Goal: Task Accomplishment & Management: Manage account settings

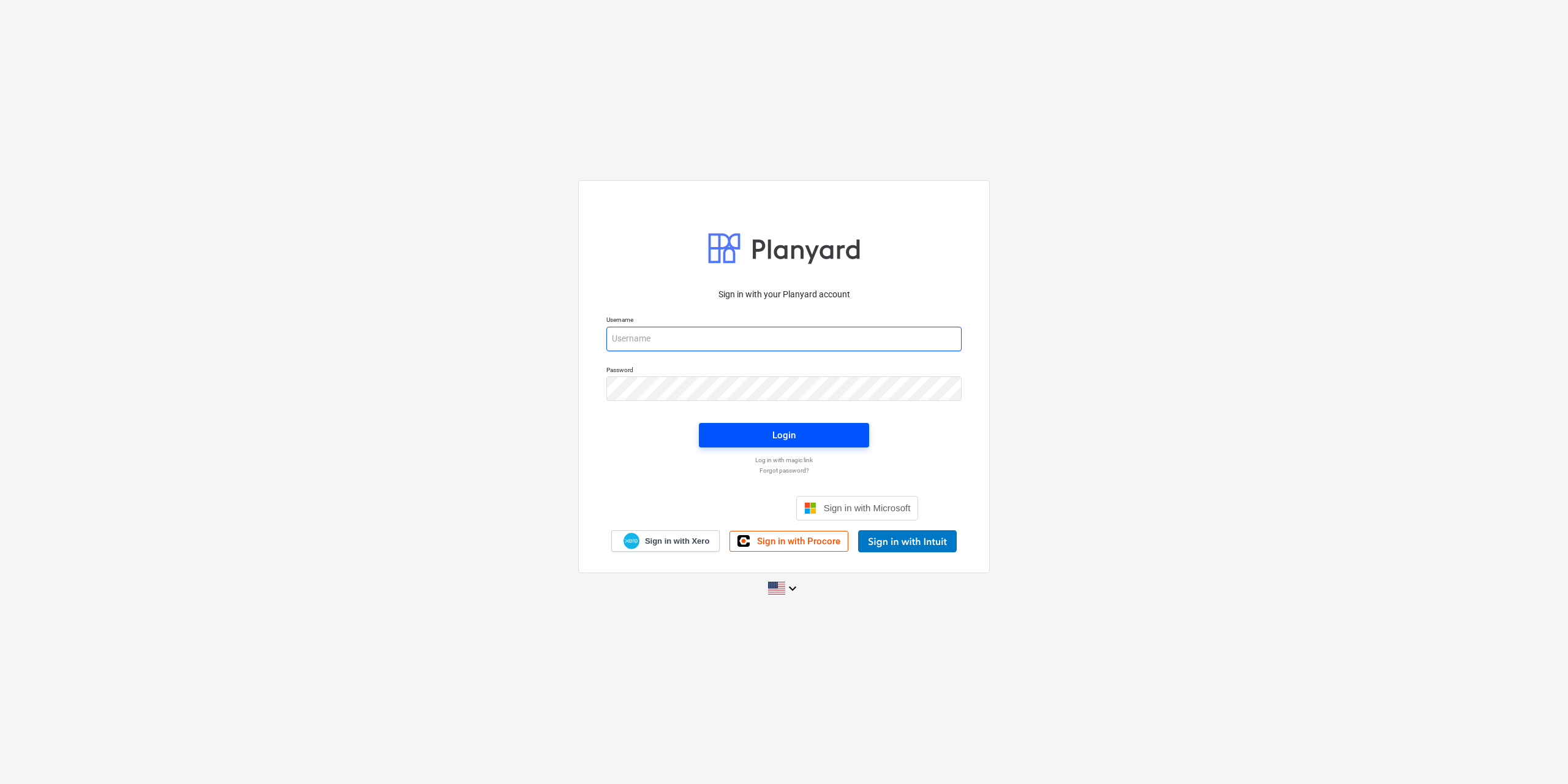
type input "[EMAIL_ADDRESS][DOMAIN_NAME]"
click at [752, 428] on span "Login" at bounding box center [784, 435] width 141 height 15
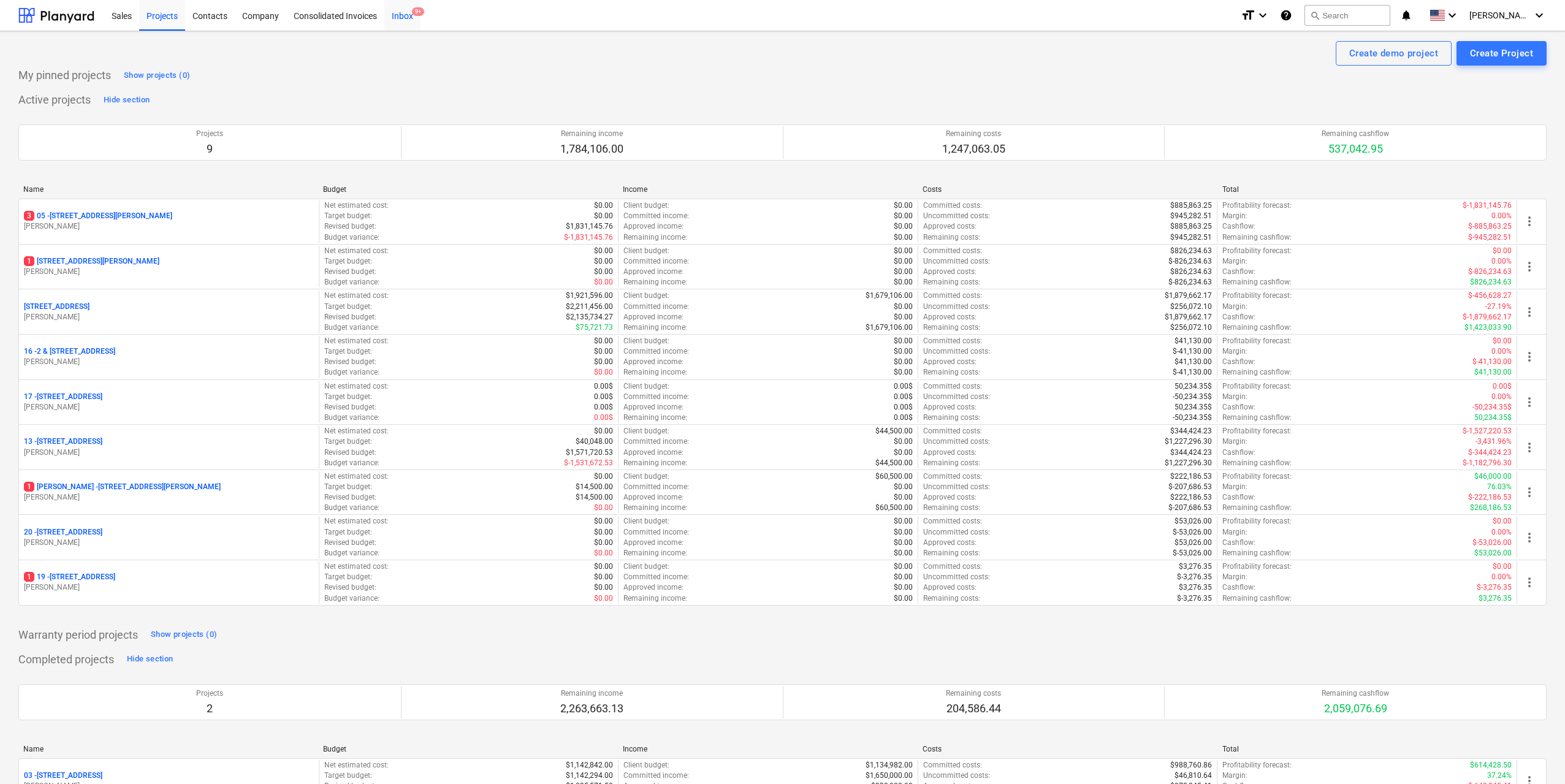
click at [413, 20] on div "Inbox 9+" at bounding box center [402, 15] width 36 height 31
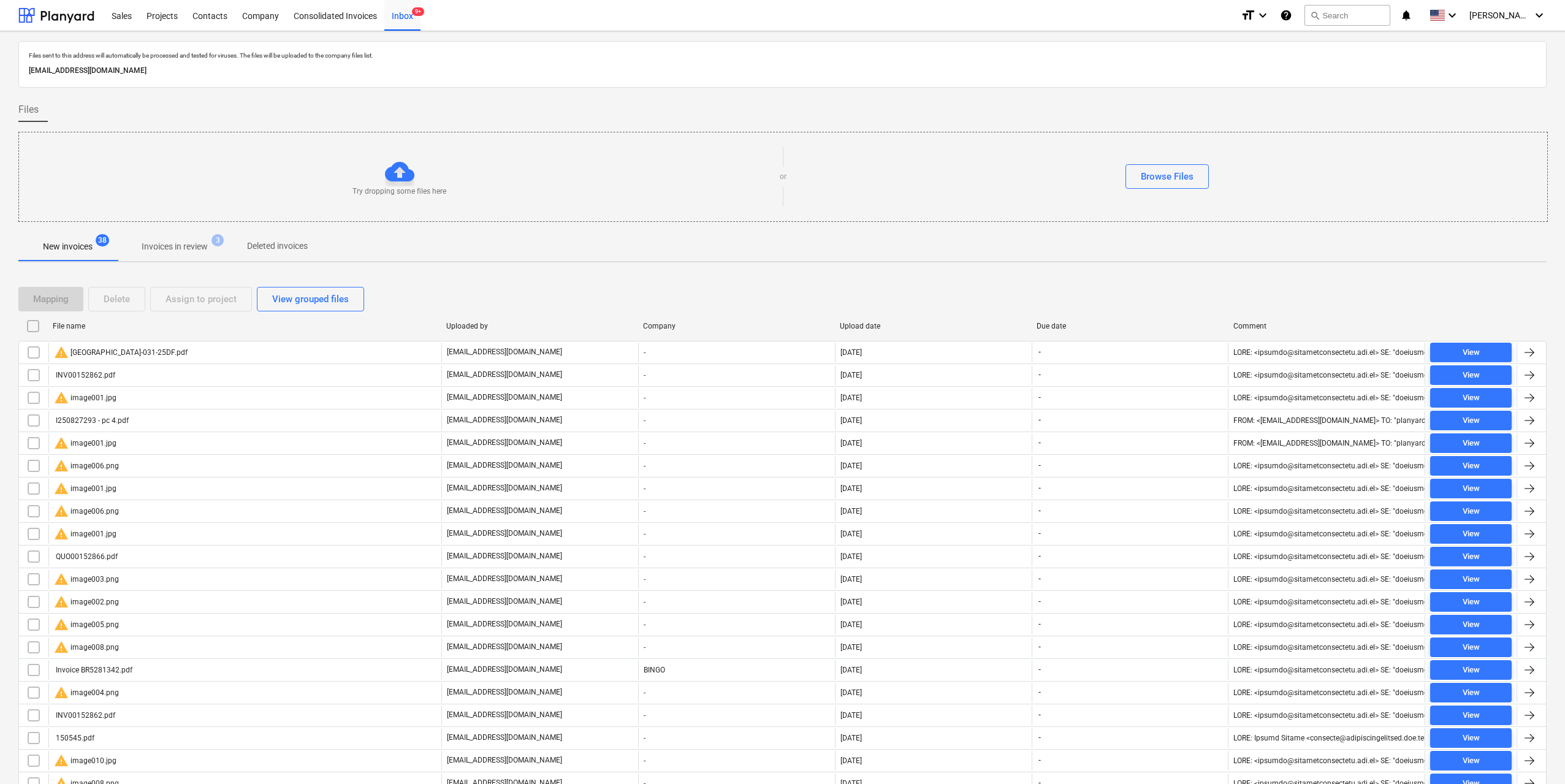
click at [175, 253] on p "Invoices in review" at bounding box center [174, 247] width 67 height 13
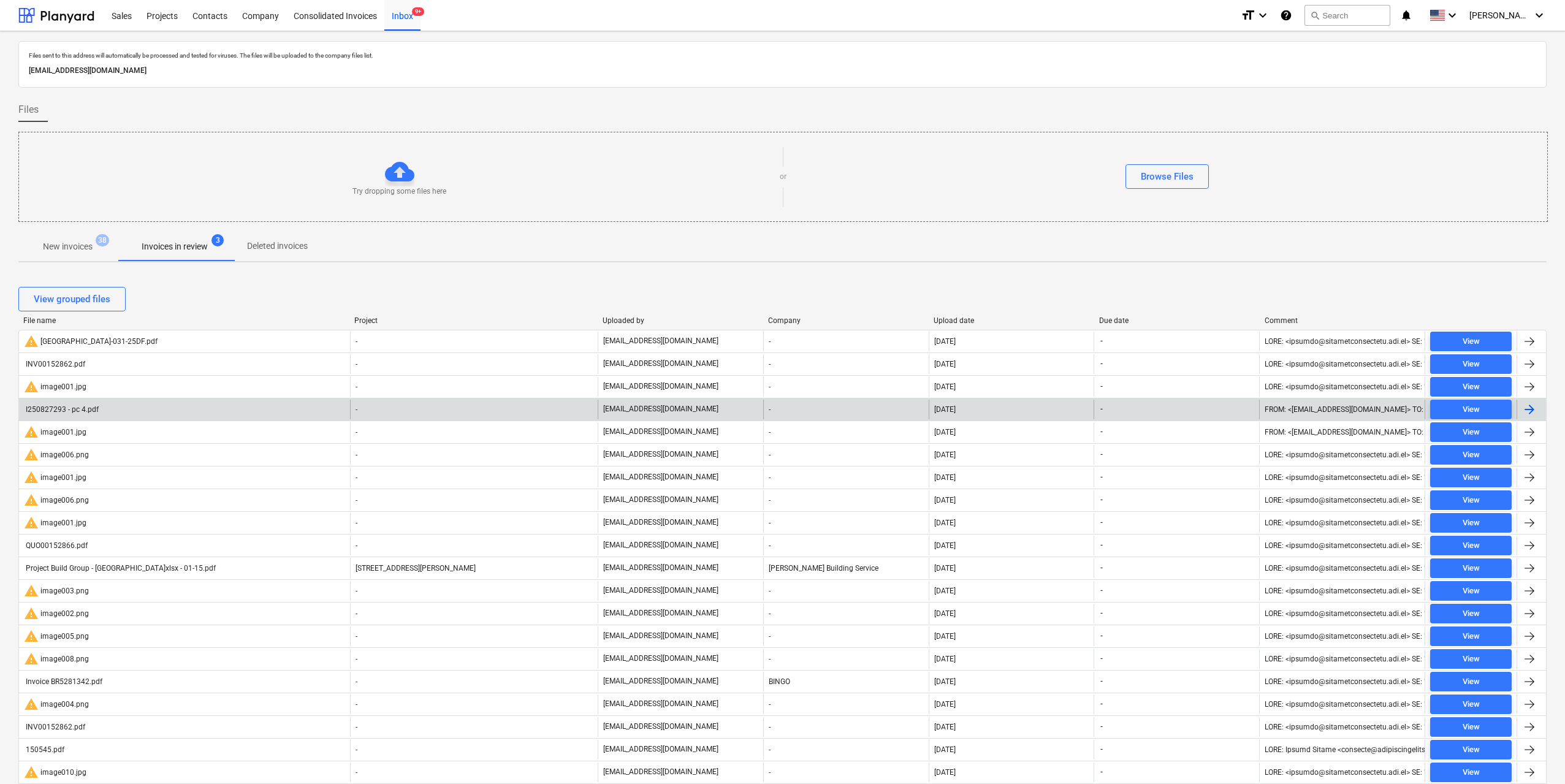
click at [114, 405] on div "I250827293 - pc 4.pdf" at bounding box center [184, 409] width 331 height 20
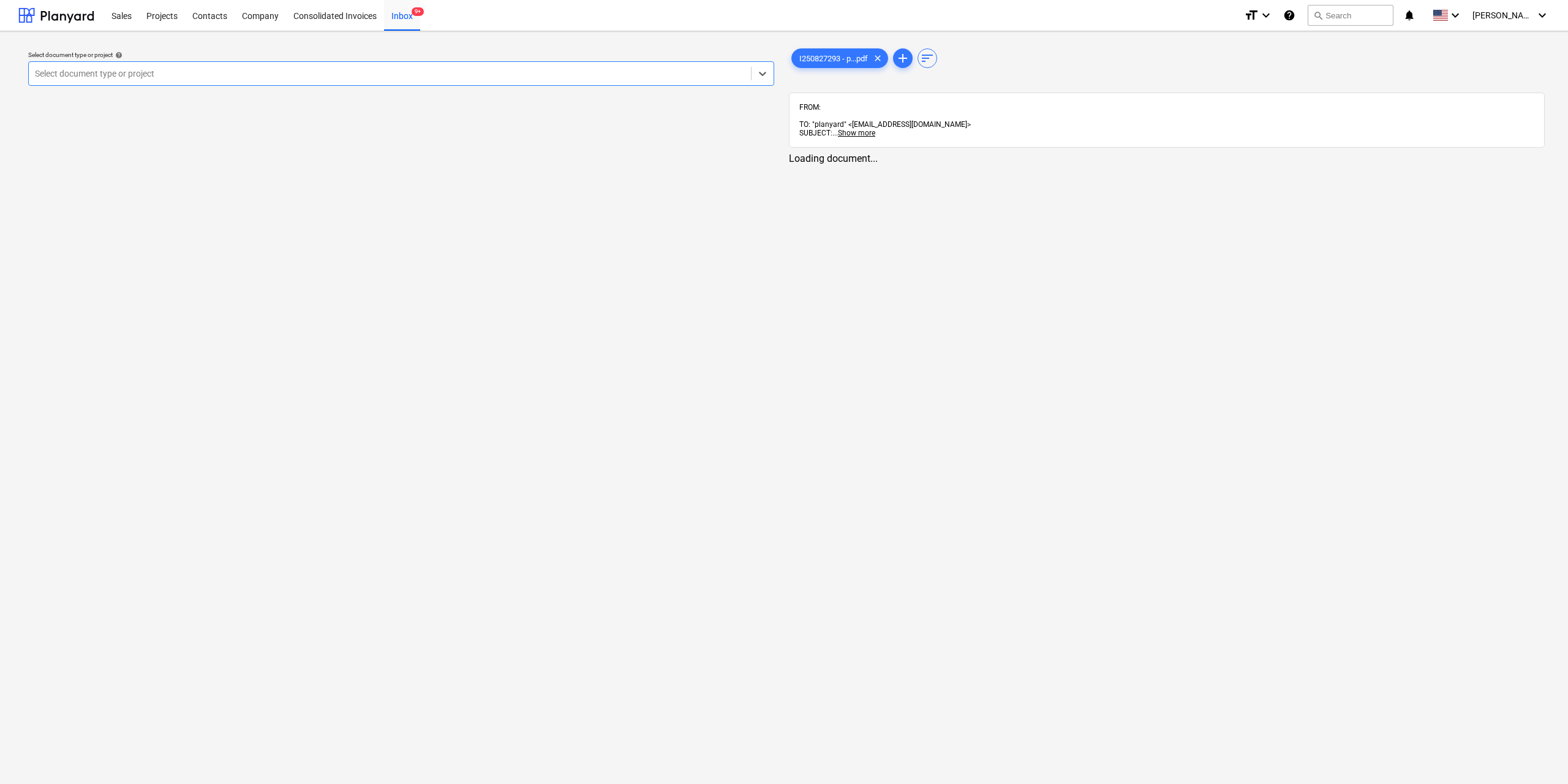
click at [728, 86] on div "Select document type or project" at bounding box center [401, 73] width 746 height 25
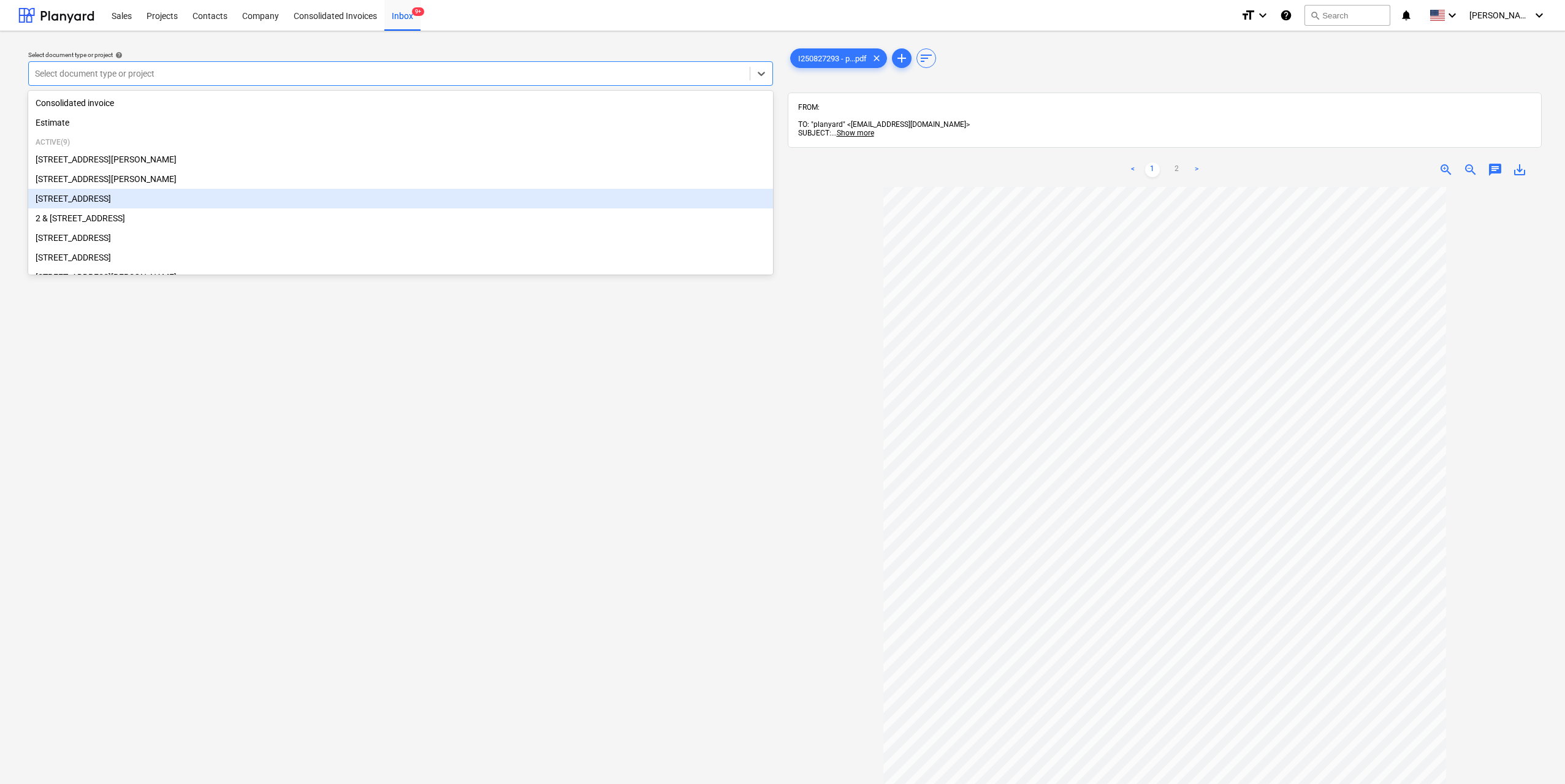
click at [263, 205] on div "[STREET_ADDRESS]" at bounding box center [400, 199] width 745 height 20
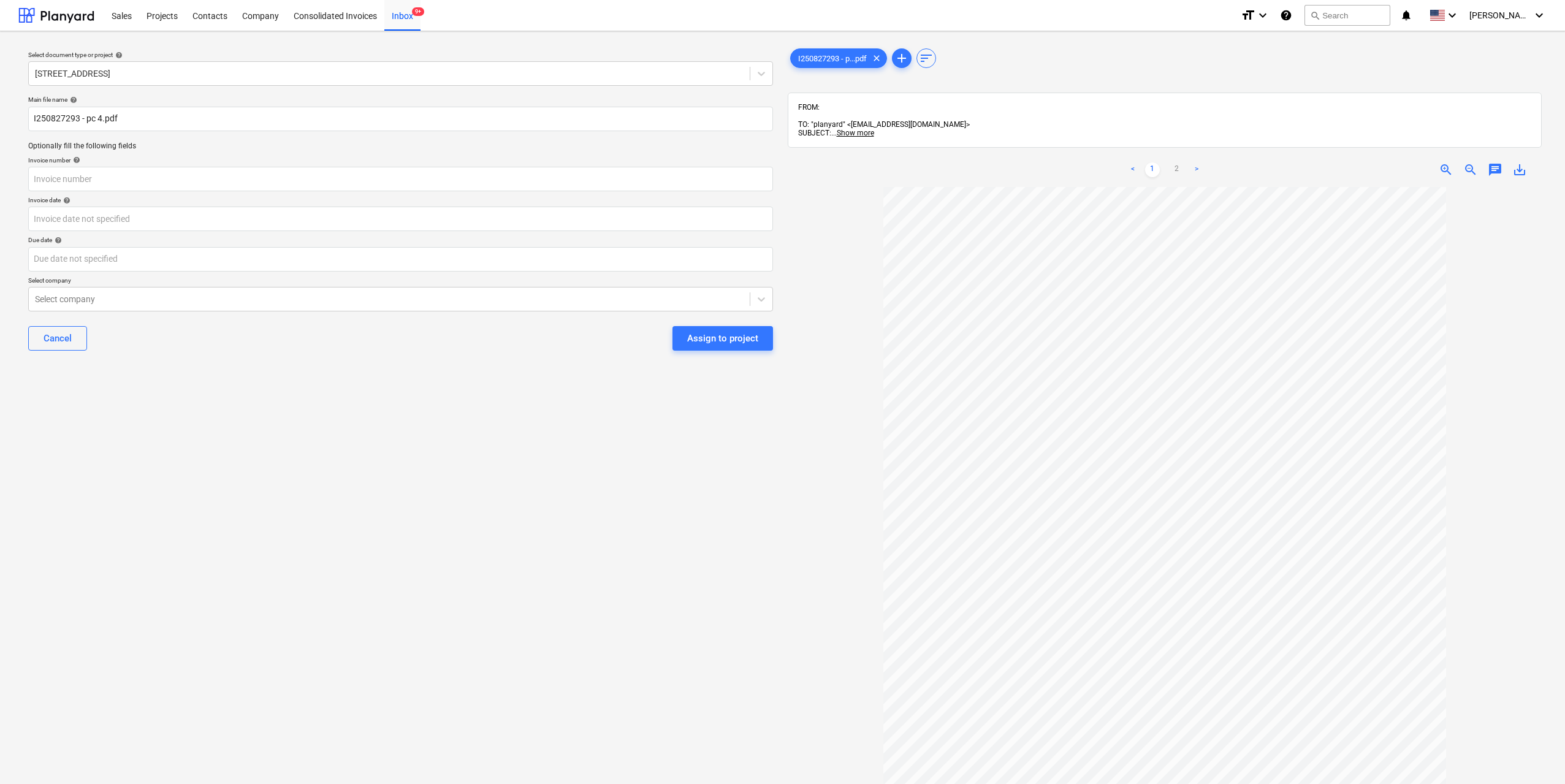
click at [744, 352] on div "Cancel Assign to project" at bounding box center [400, 338] width 745 height 44
click at [744, 345] on div "Assign to project" at bounding box center [723, 337] width 71 height 15
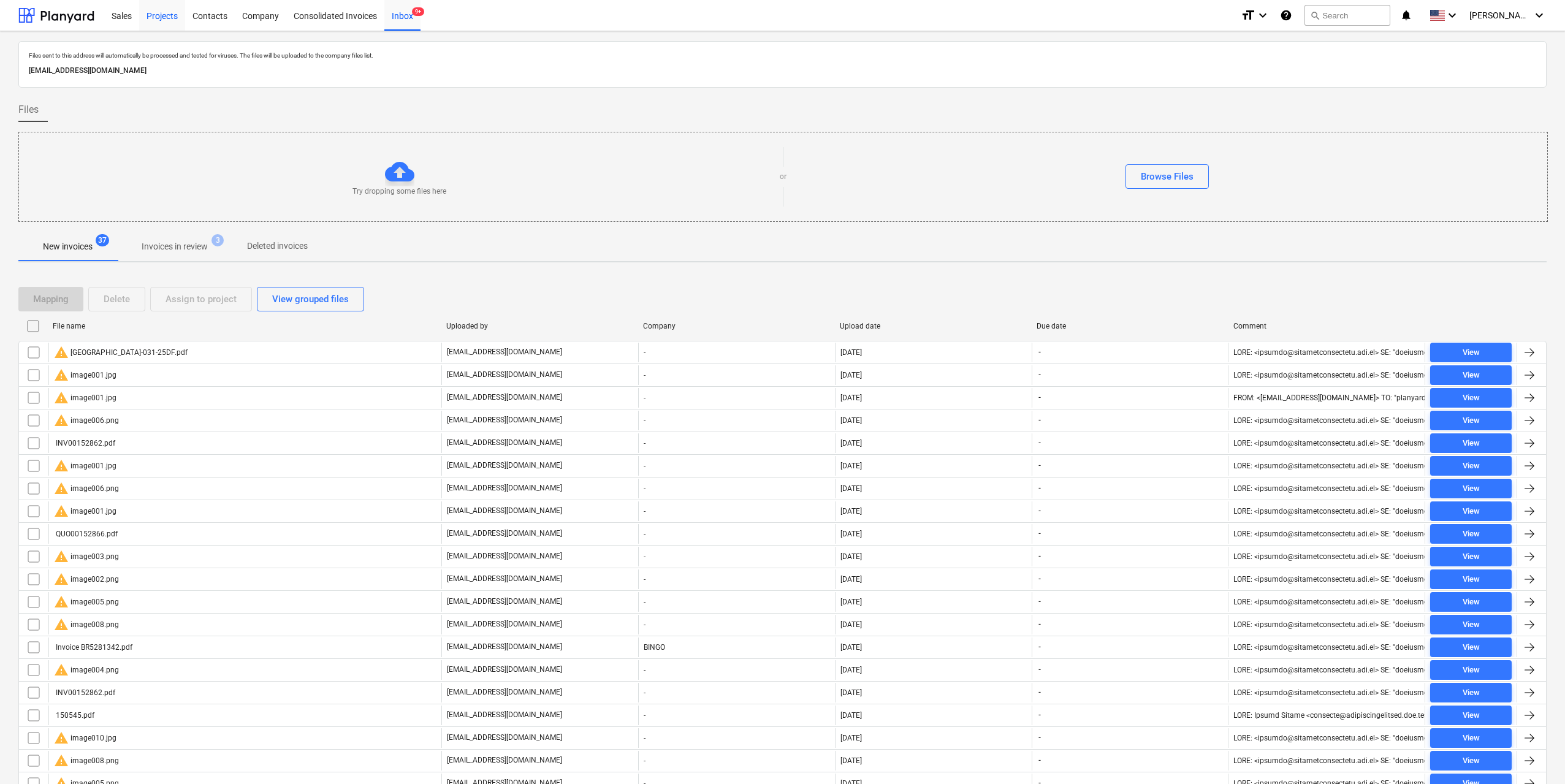
click at [171, 23] on div "Projects" at bounding box center [162, 15] width 46 height 31
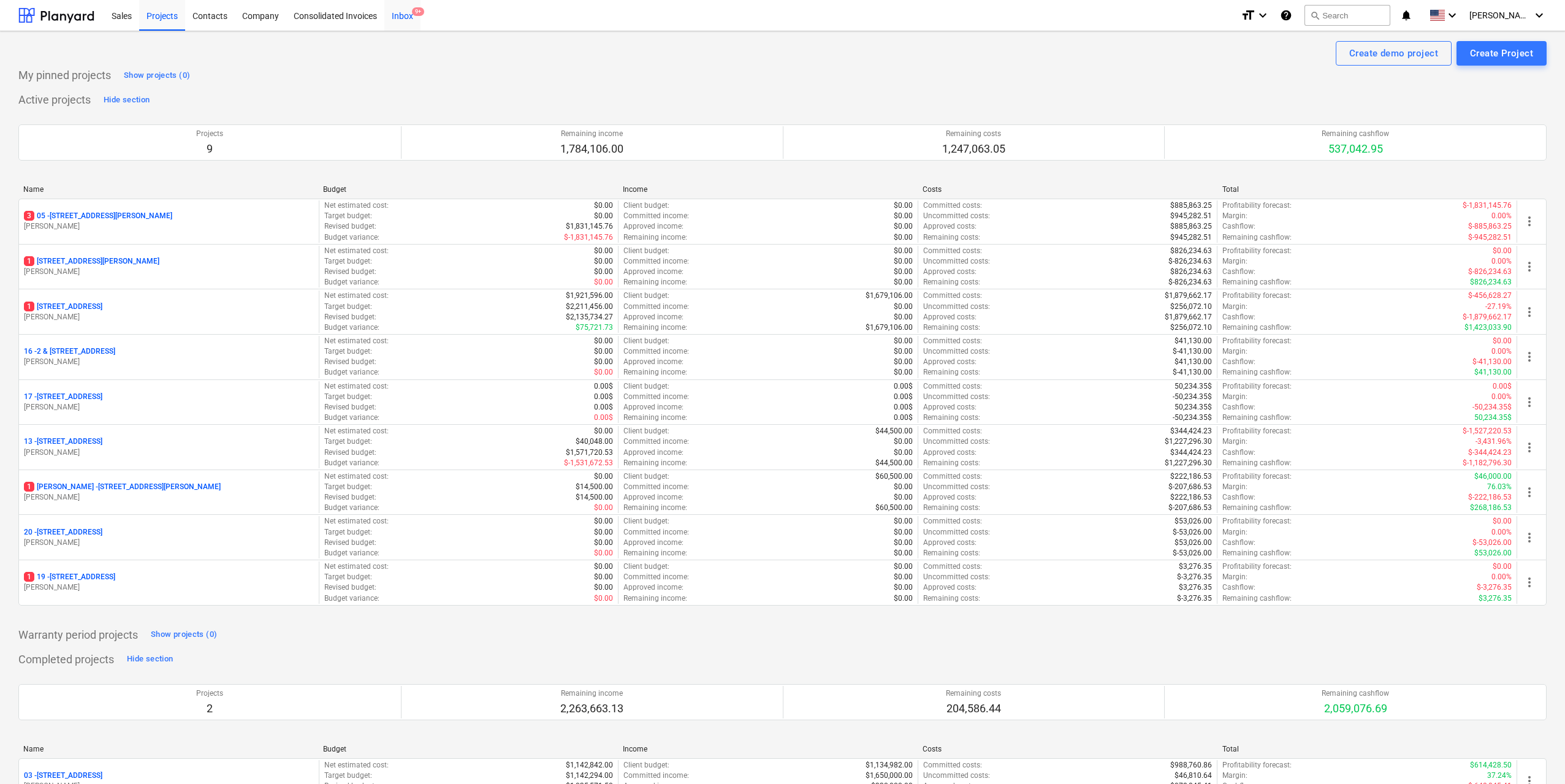
click at [410, 15] on div "Inbox 9+" at bounding box center [402, 15] width 36 height 31
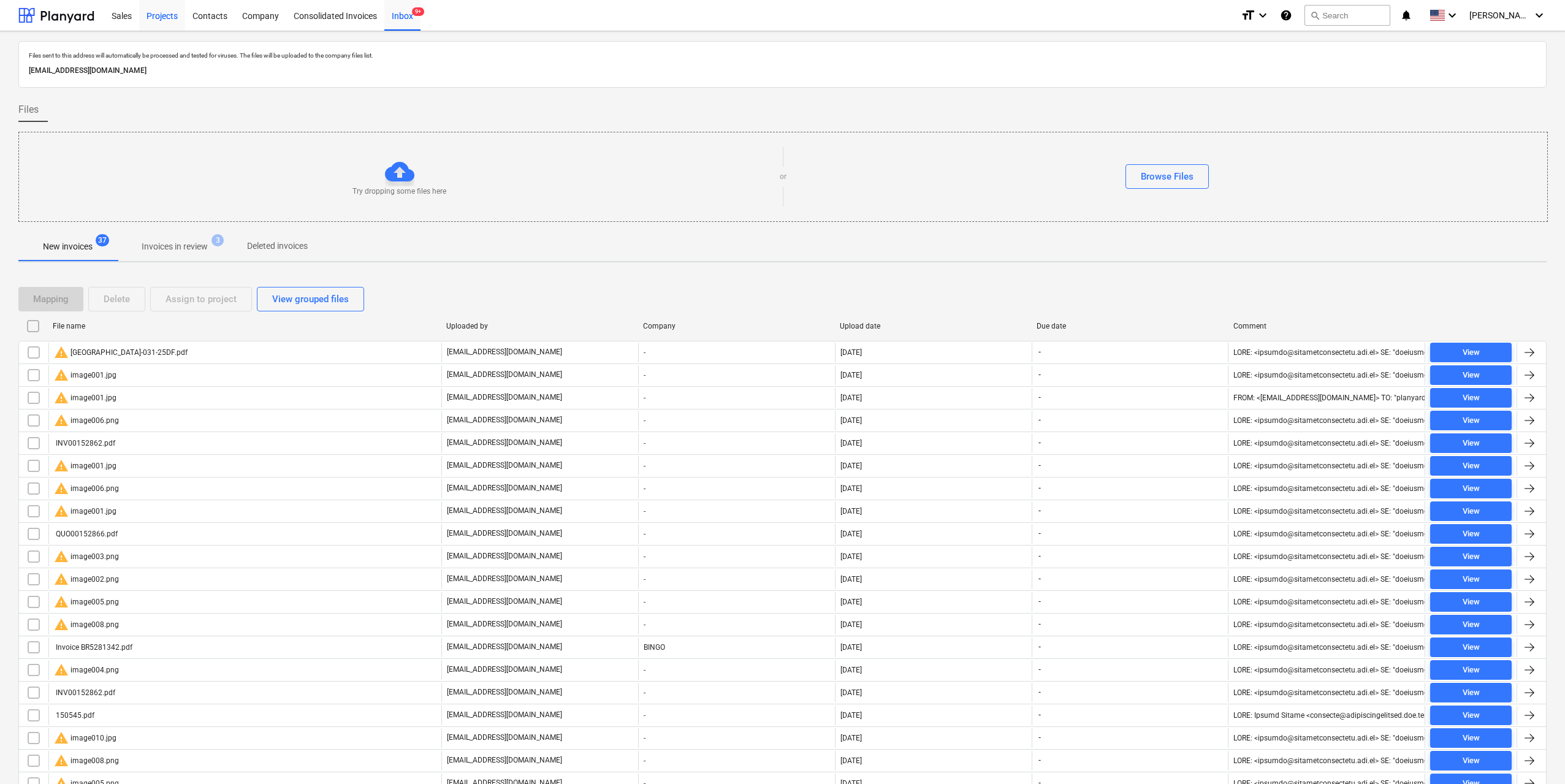
click at [171, 17] on div "Projects" at bounding box center [162, 15] width 46 height 31
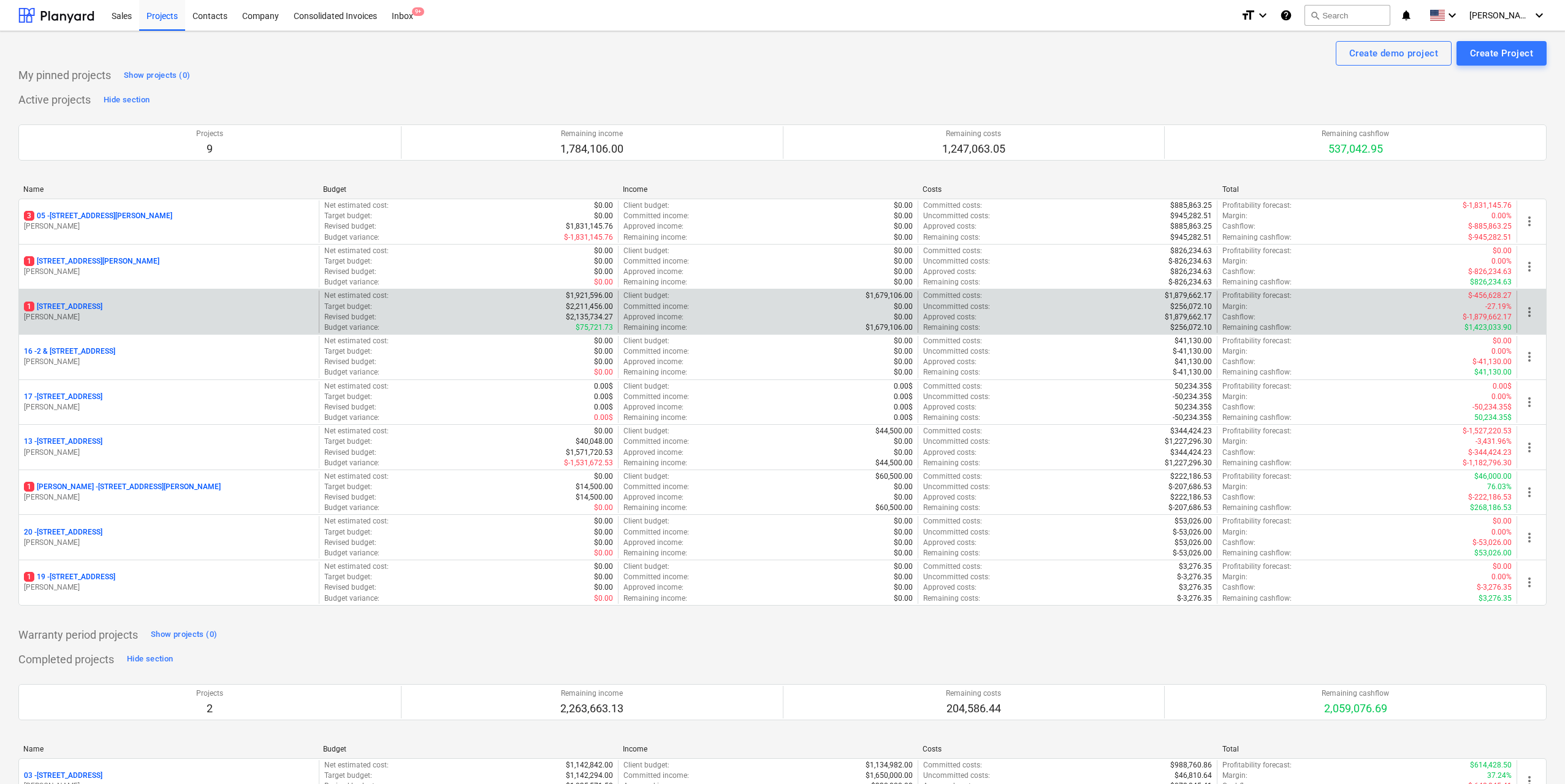
click at [102, 304] on p "[STREET_ADDRESS]" at bounding box center [63, 306] width 78 height 10
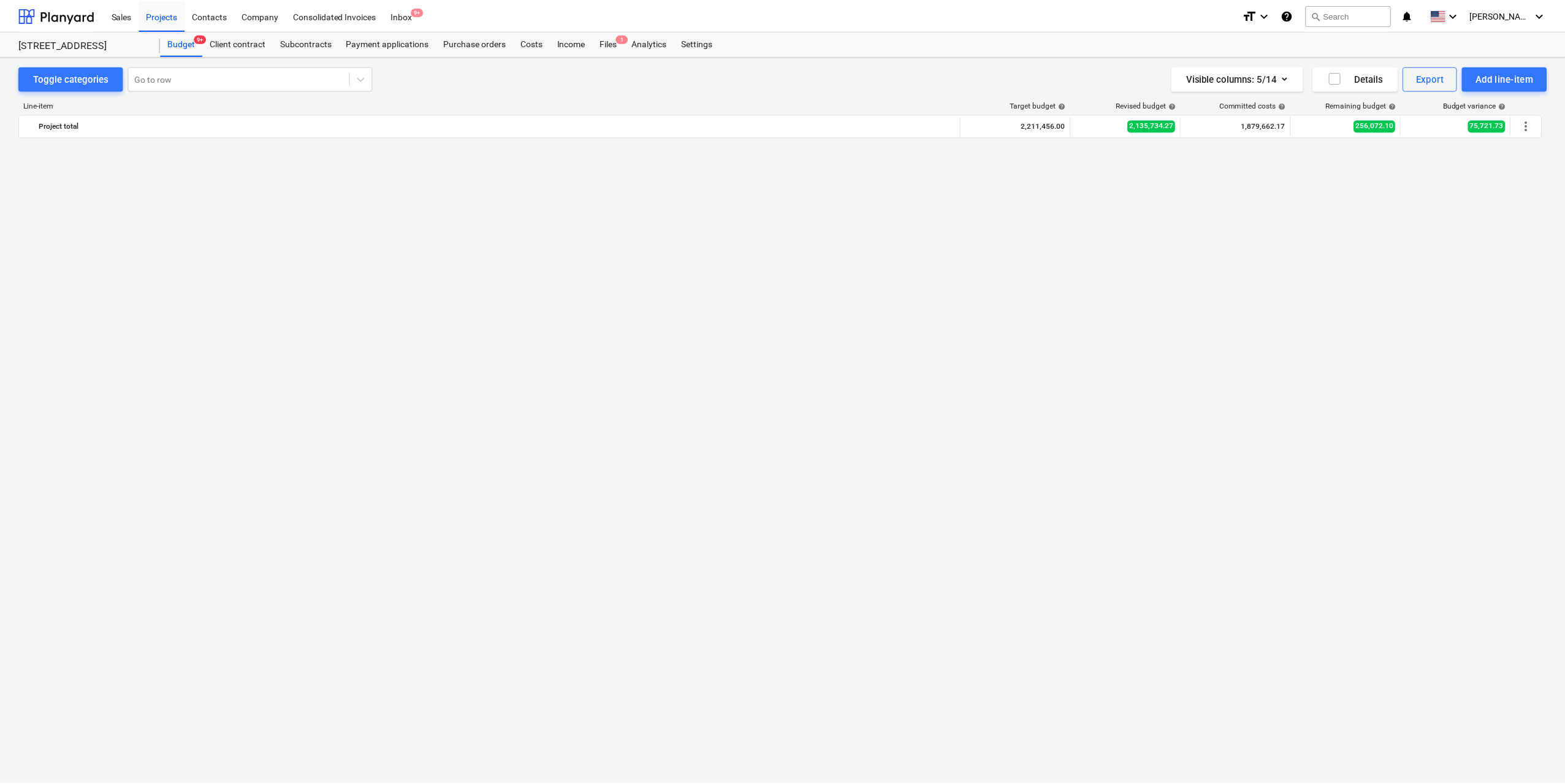
scroll to position [1655, 0]
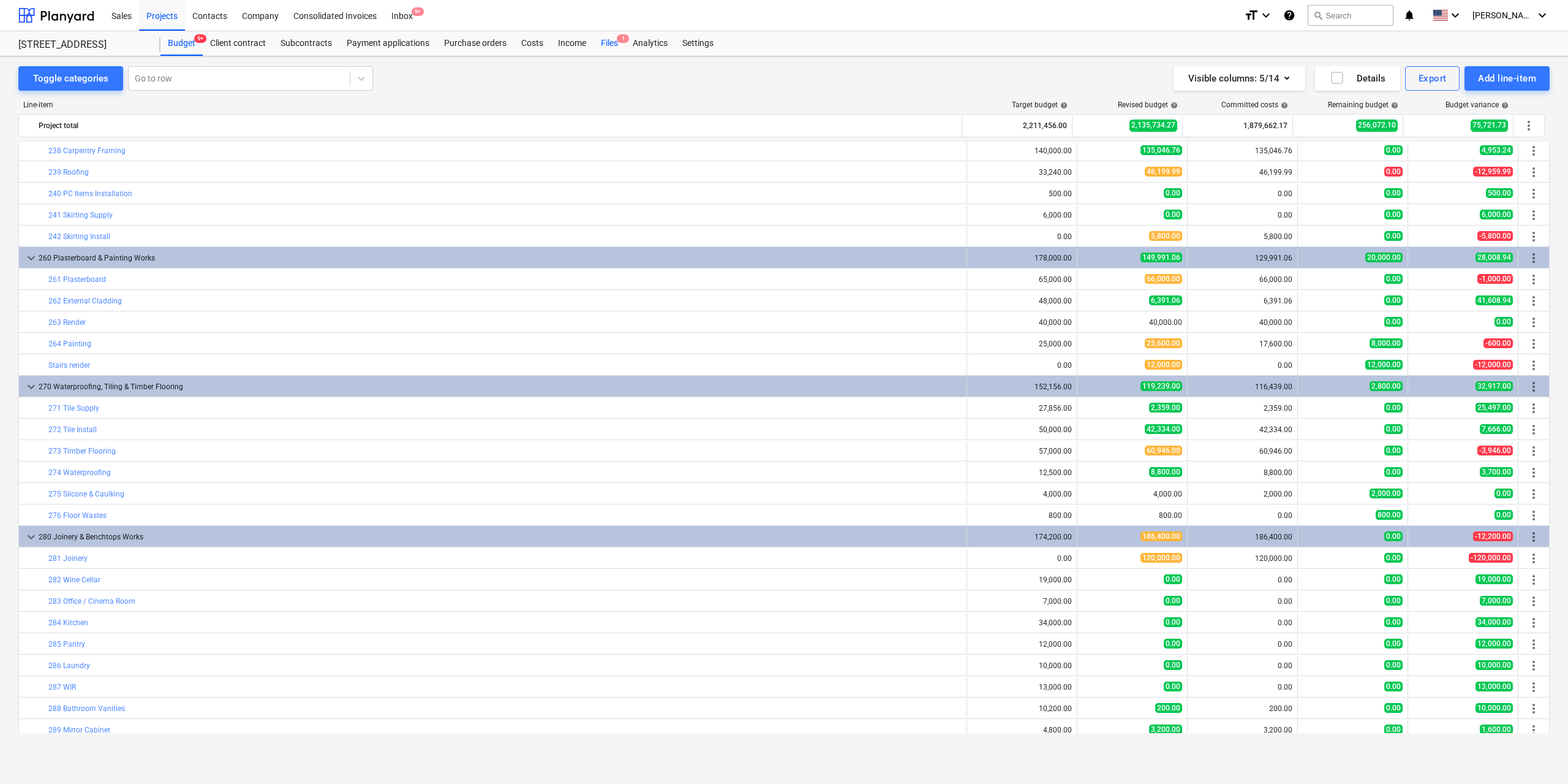
click at [605, 46] on div "Files 1" at bounding box center [609, 43] width 32 height 25
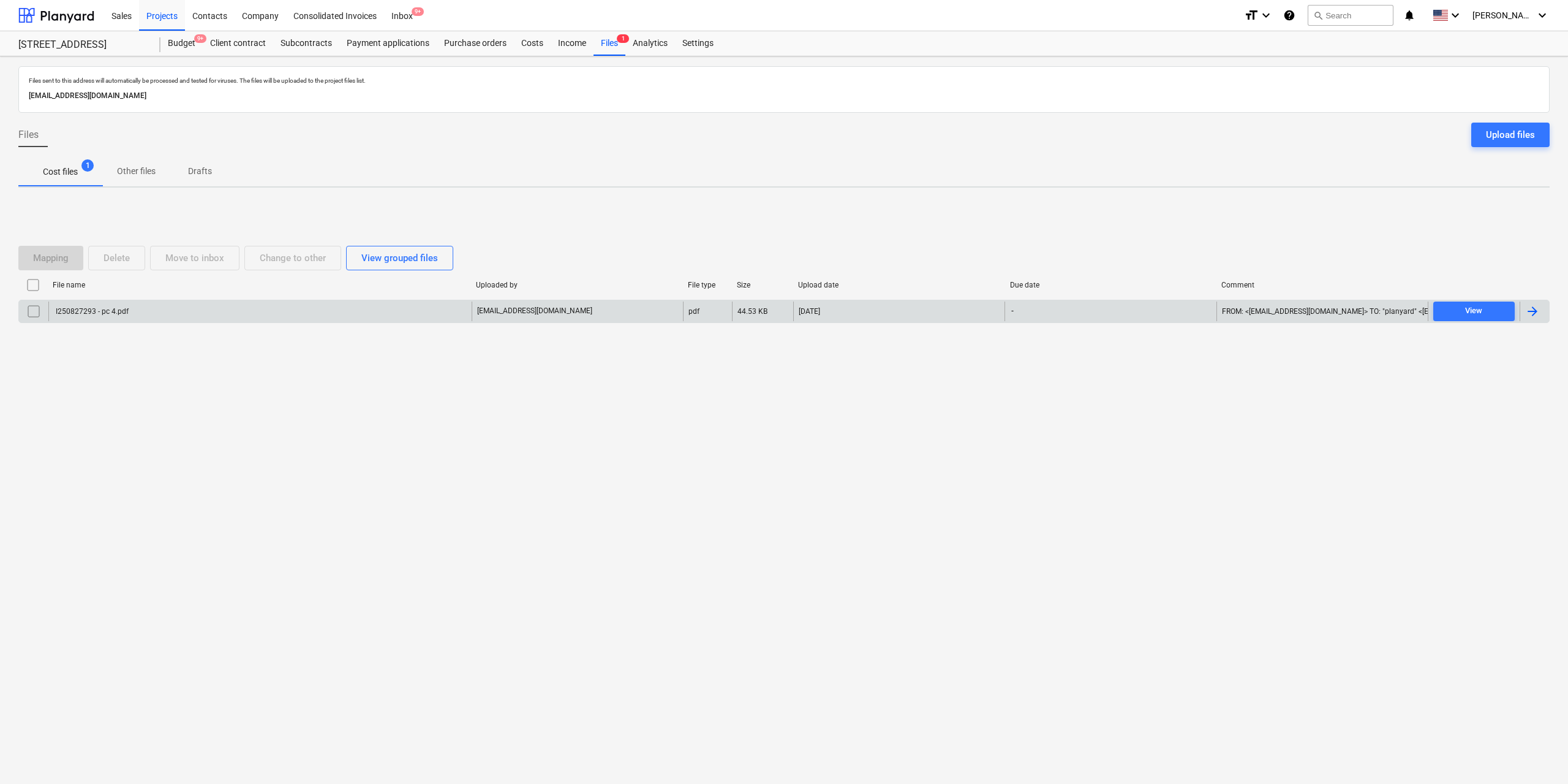
click at [103, 309] on div "I250827293 - pc 4.pdf" at bounding box center [91, 311] width 75 height 8
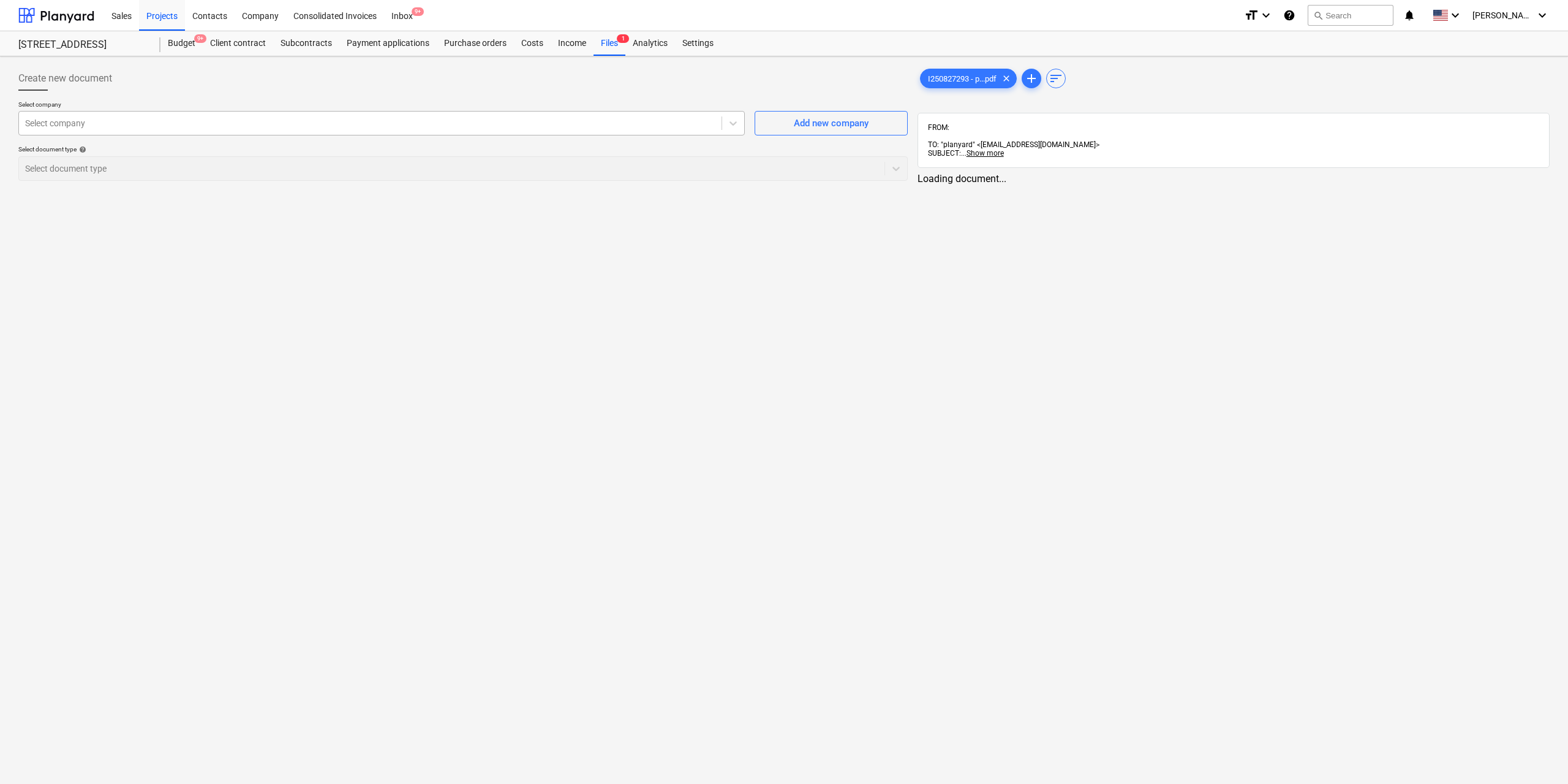
click at [672, 119] on div at bounding box center [371, 122] width 691 height 12
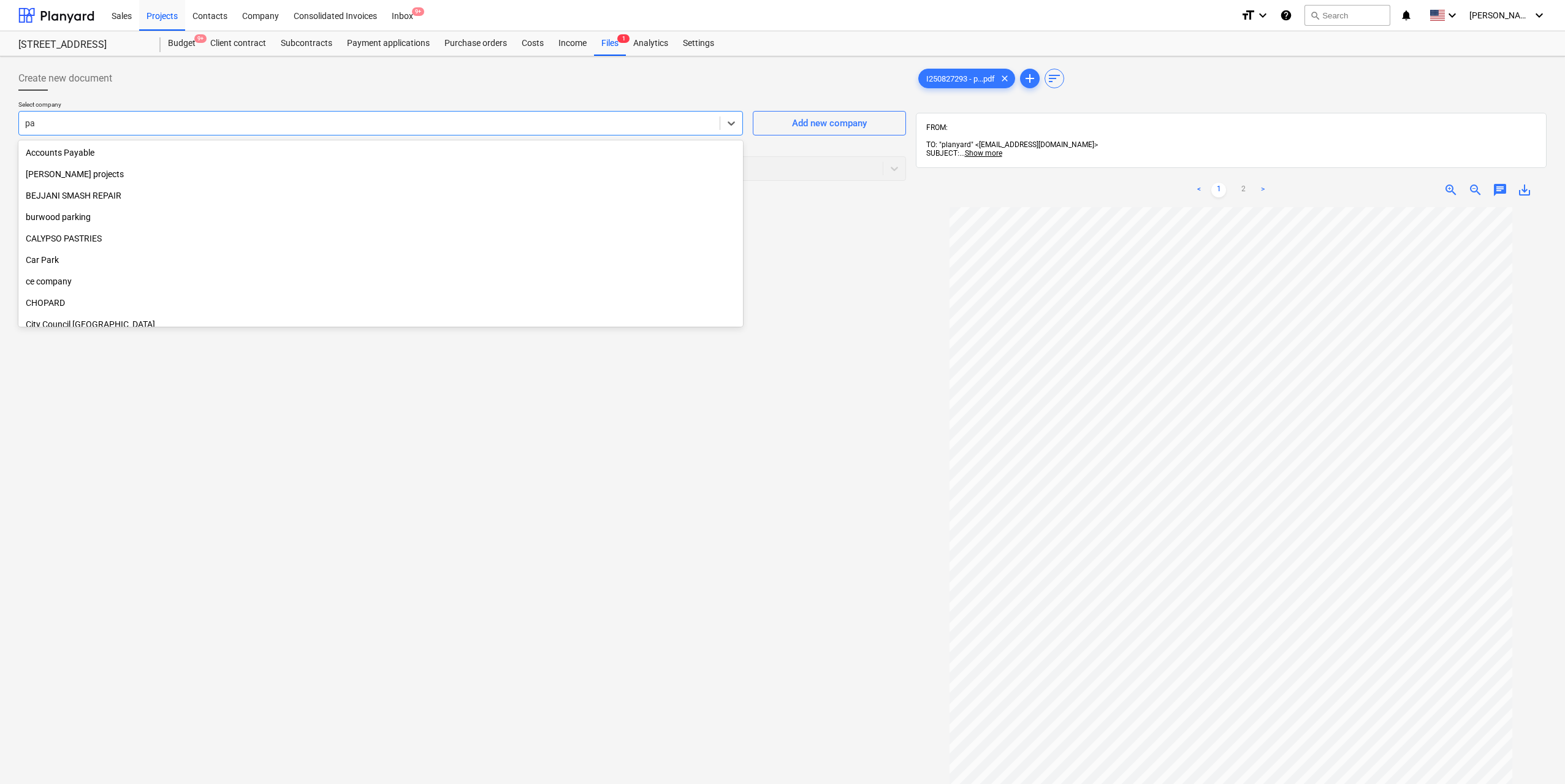
type input "p"
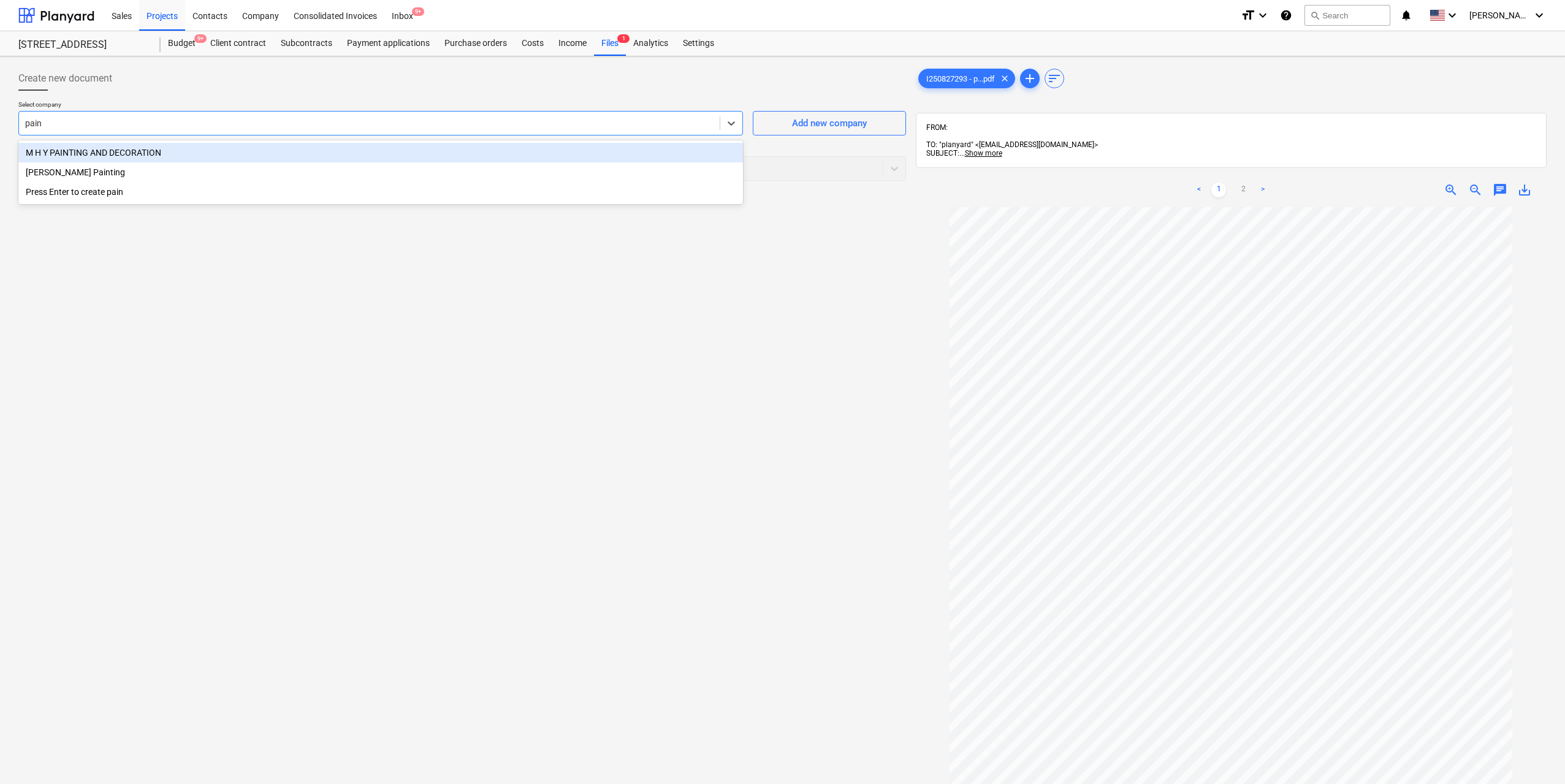
type input "paint"
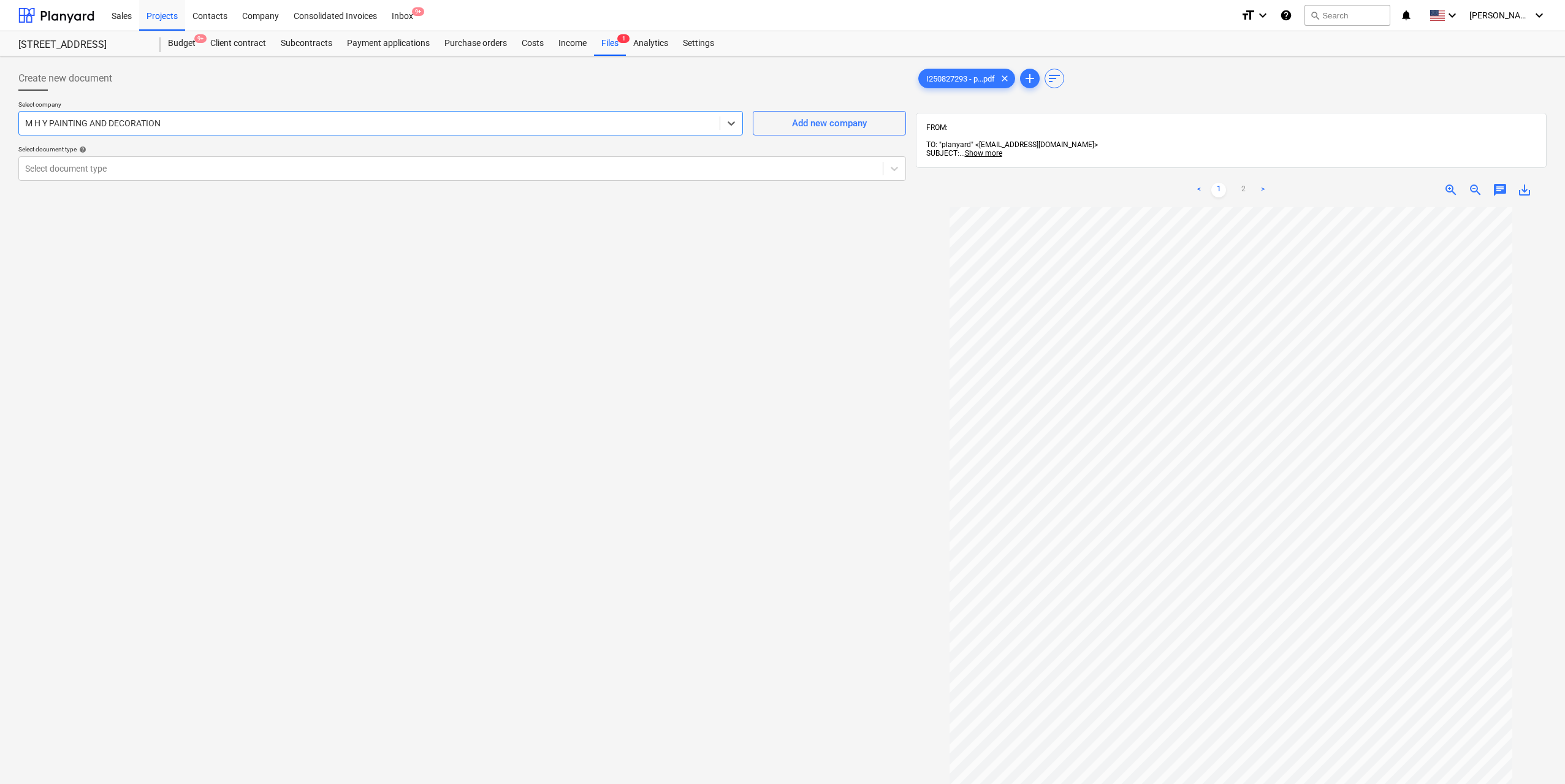
click at [663, 183] on div "Select company option M H Y PAINTING AND DECORATION , selected. Select is focus…" at bounding box center [461, 145] width 887 height 90
click at [662, 176] on div "Select document type" at bounding box center [451, 168] width 864 height 17
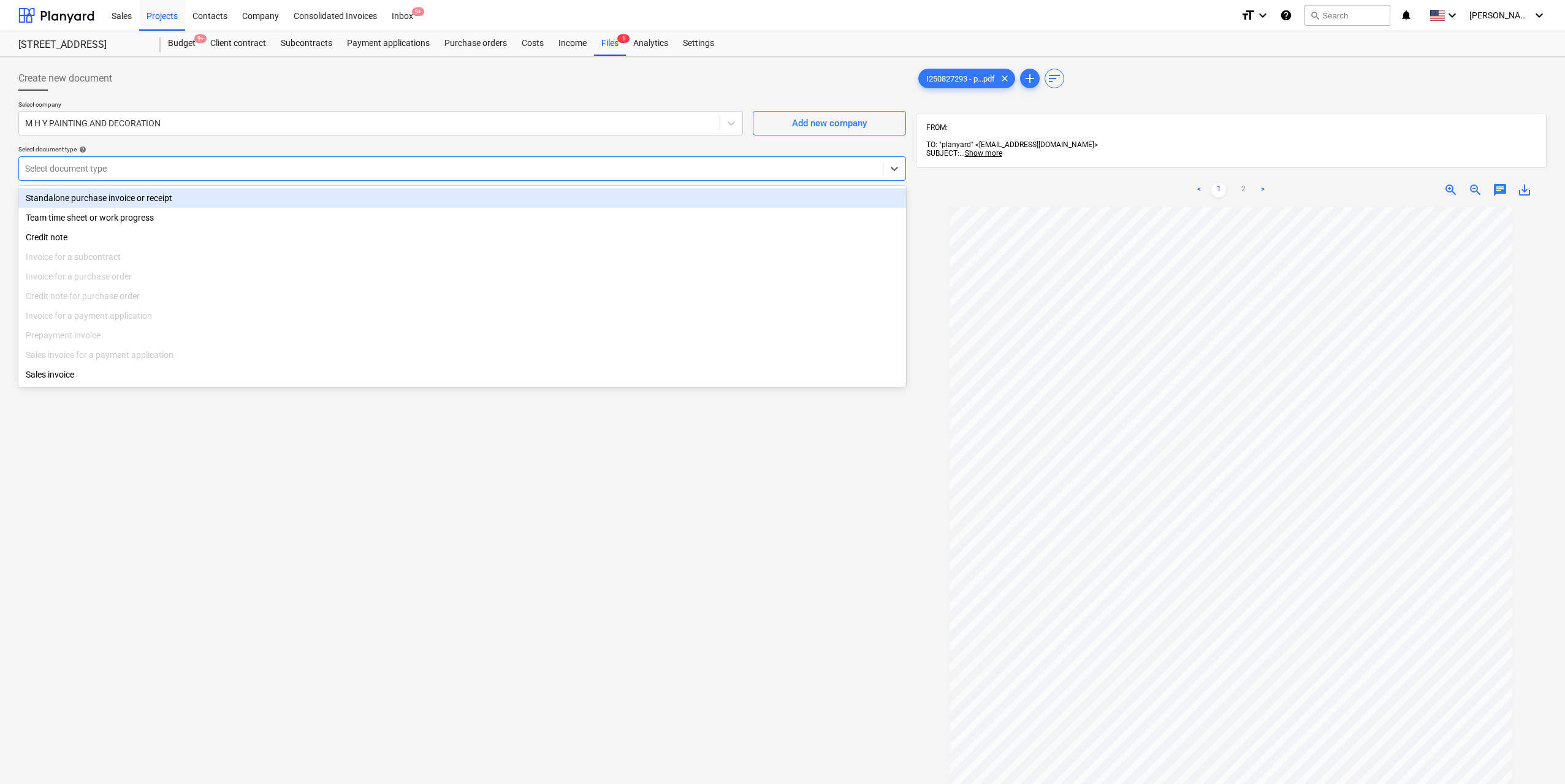
click at [222, 203] on div "Standalone purchase invoice or receipt" at bounding box center [461, 198] width 887 height 20
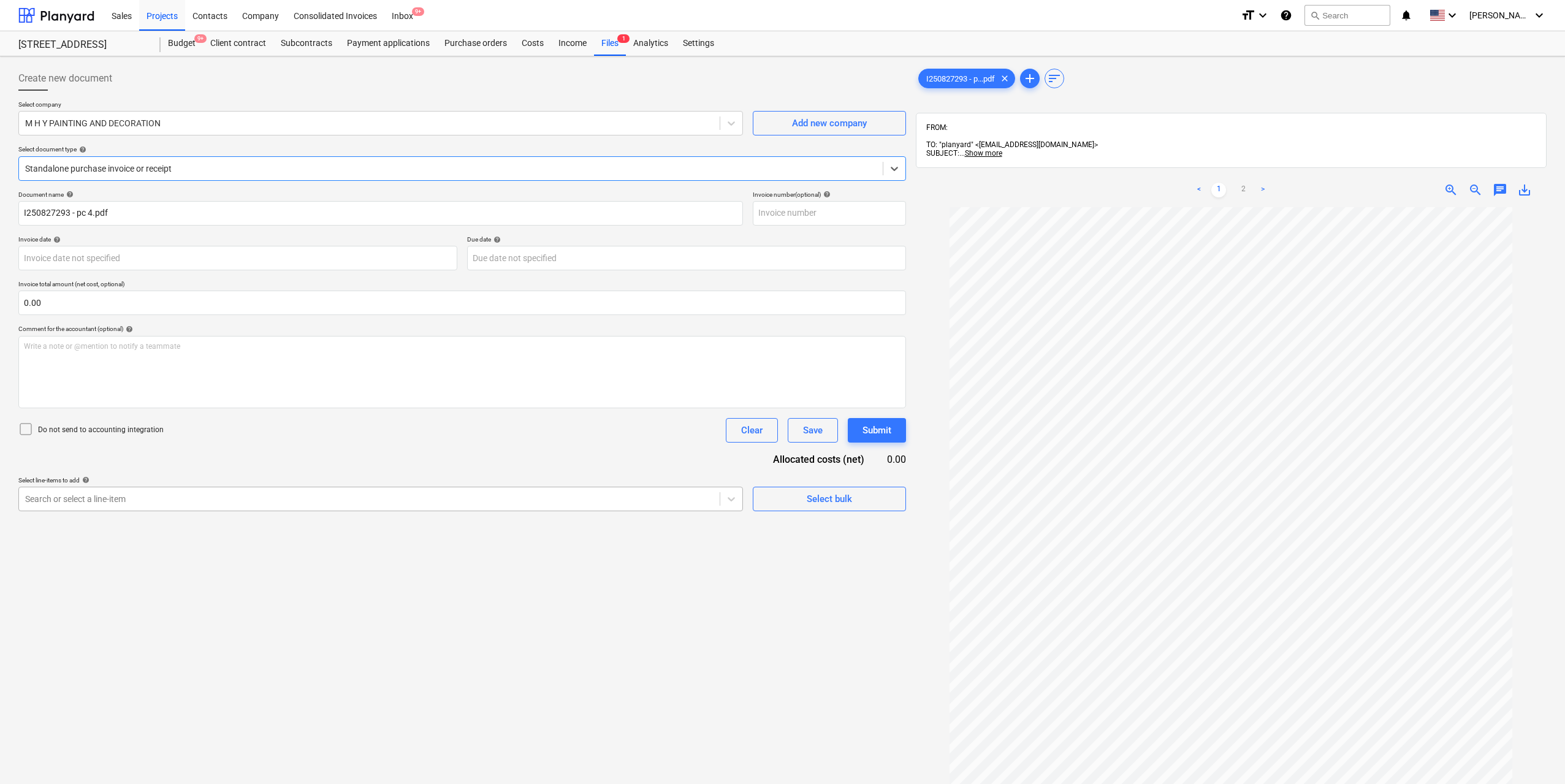
click at [455, 497] on div at bounding box center [369, 498] width 689 height 12
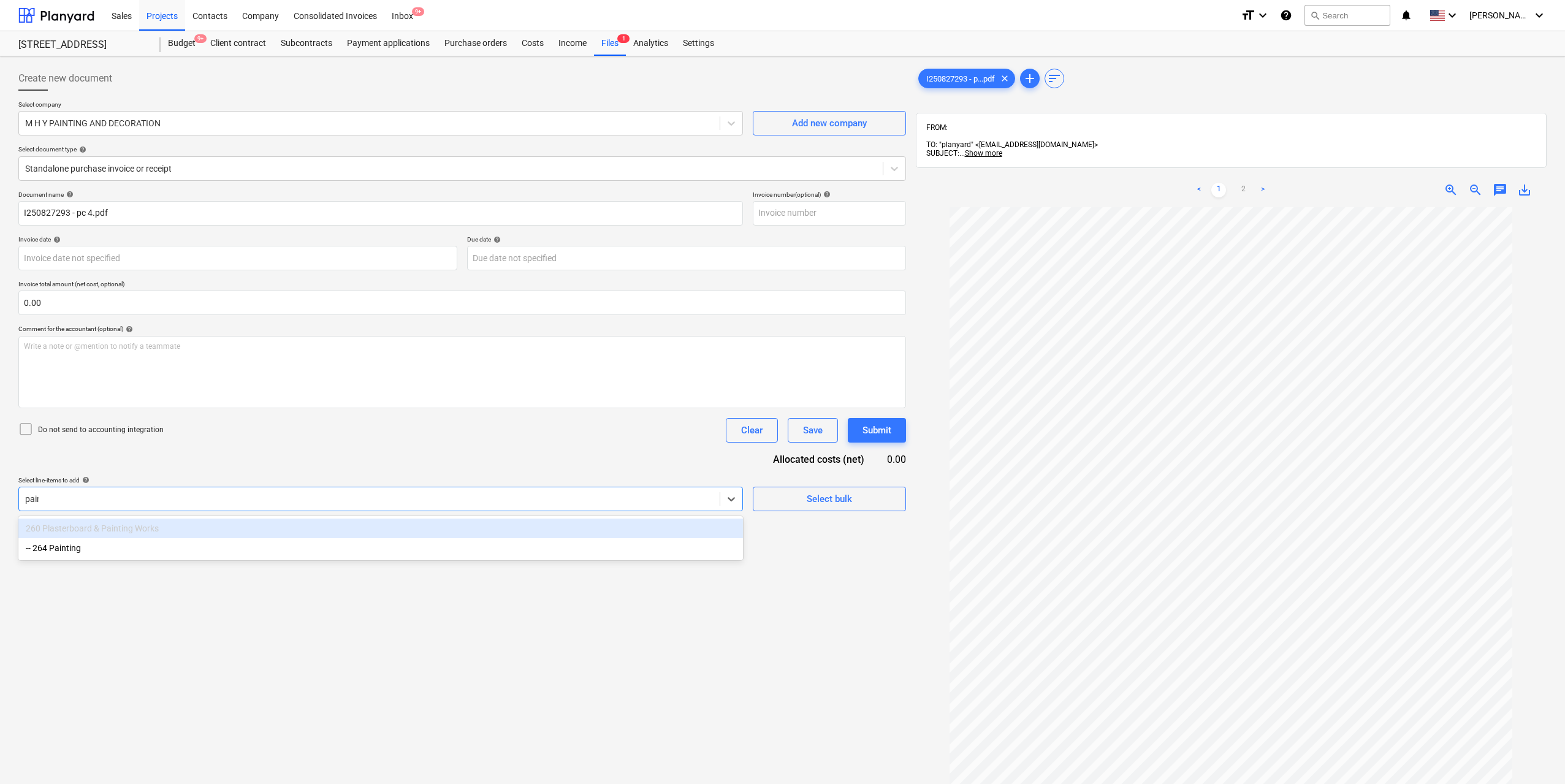
type input "painti"
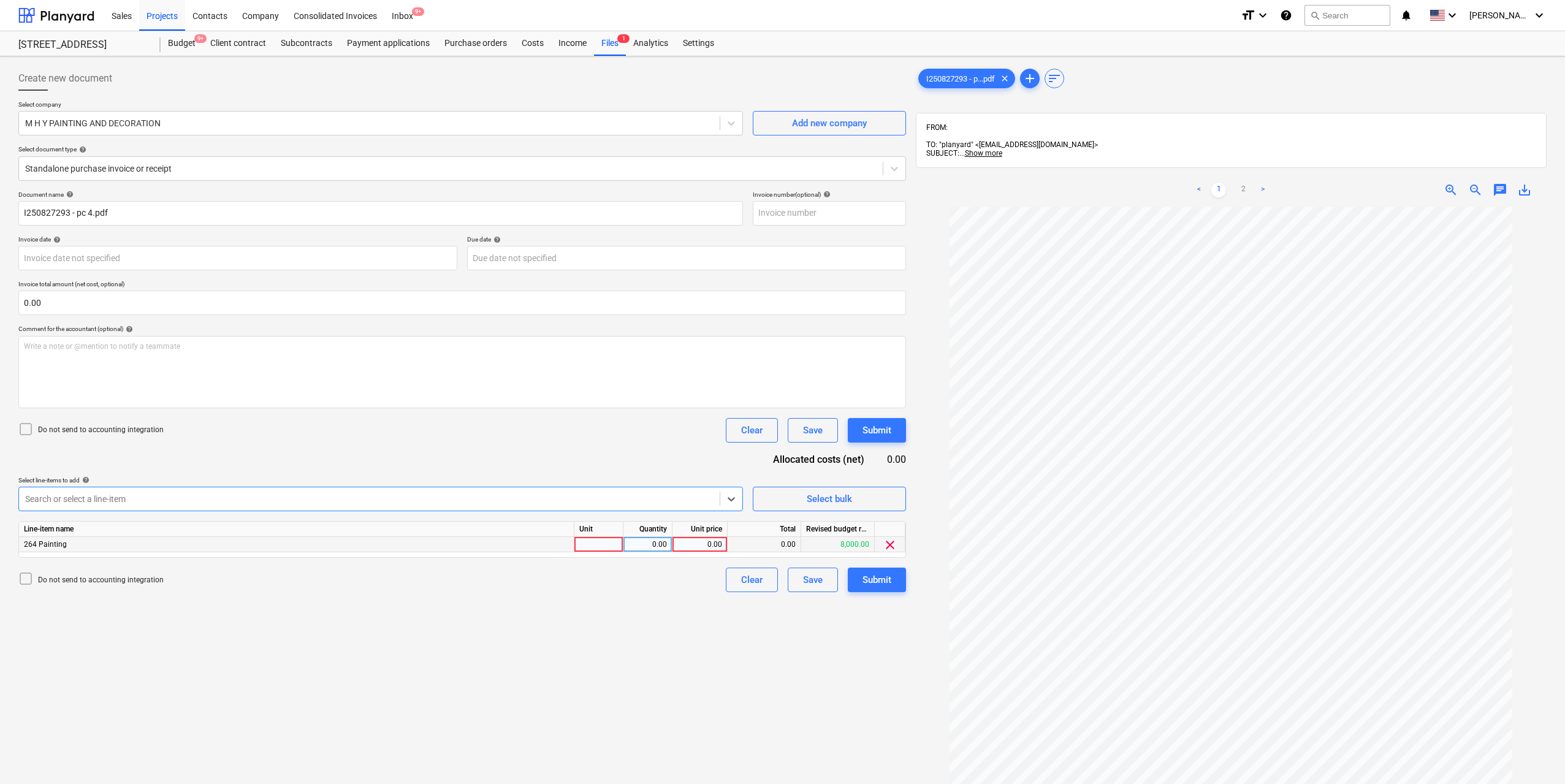
click at [600, 543] on div at bounding box center [599, 544] width 49 height 15
click at [638, 543] on div "0.00" at bounding box center [648, 544] width 38 height 15
click at [684, 543] on div "0.00" at bounding box center [700, 544] width 45 height 15
type input "11500"
click at [672, 632] on div "Create new document Select company M H Y PAINTING AND DECORATION Add new compan…" at bounding box center [462, 511] width 897 height 900
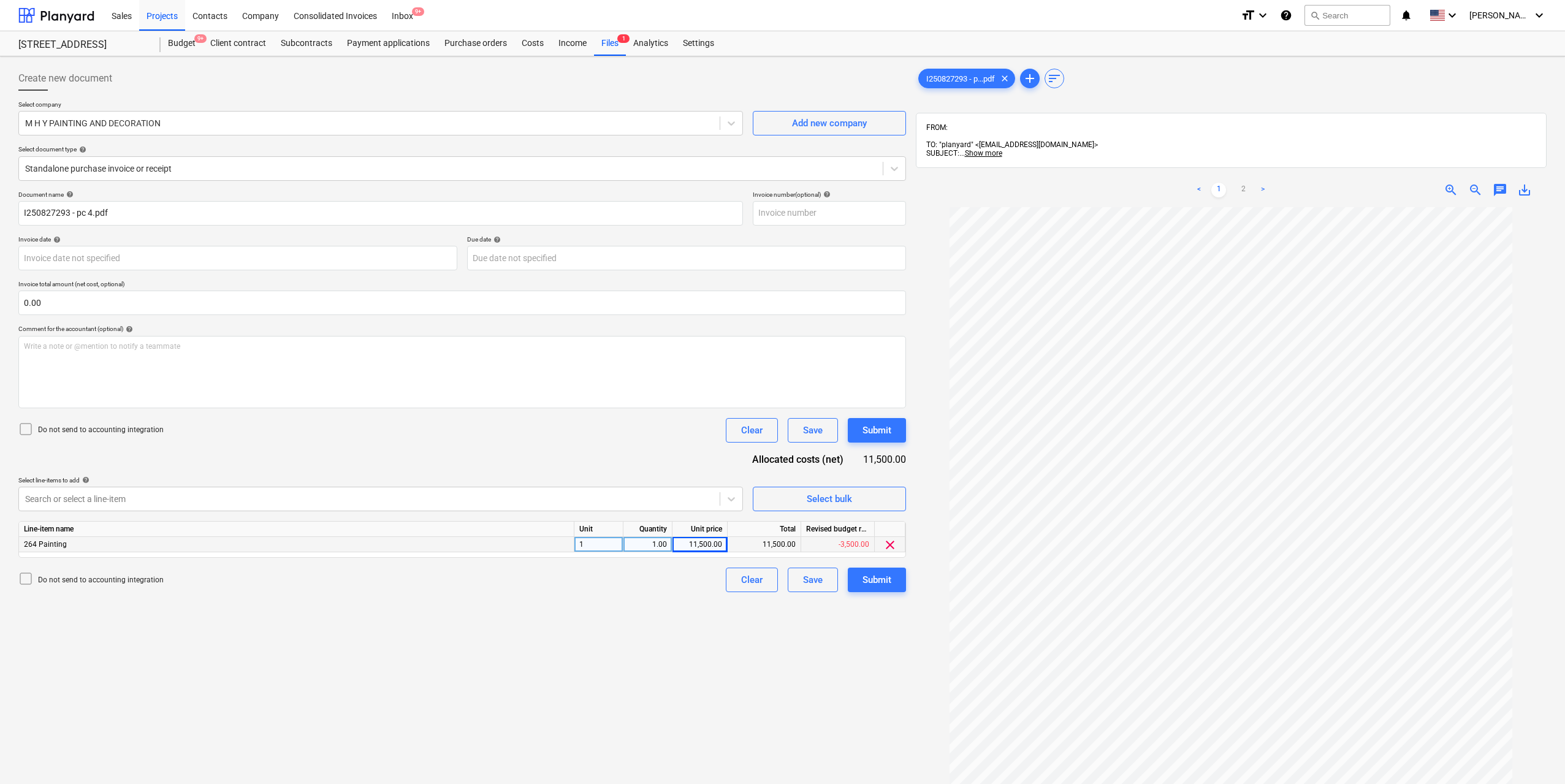
click at [668, 627] on div "Create new document Select company M H Y PAINTING AND DECORATION Add new compan…" at bounding box center [462, 511] width 897 height 900
click at [891, 586] on div "Submit" at bounding box center [877, 579] width 29 height 15
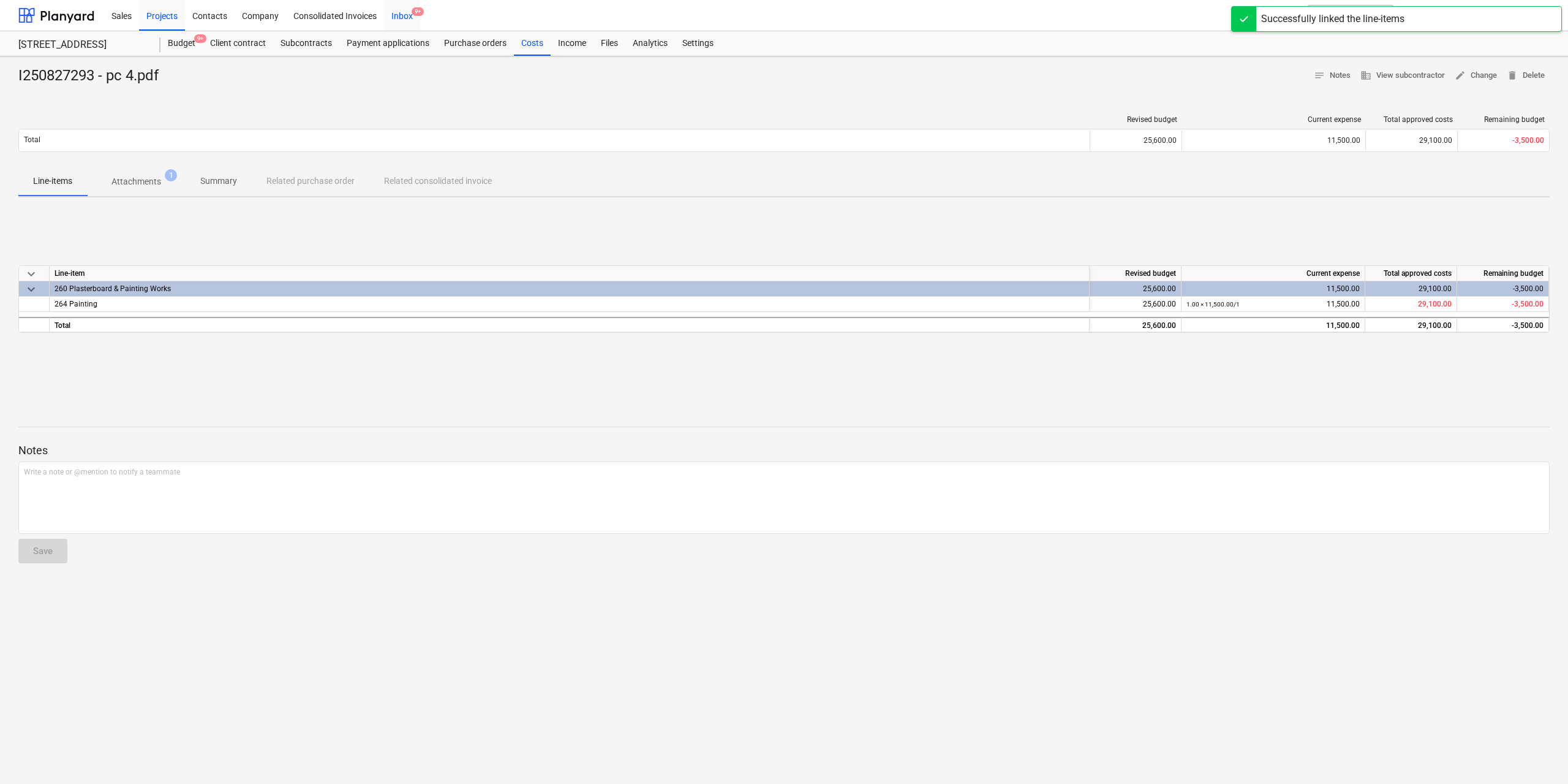
click at [408, 19] on div "Inbox 9+" at bounding box center [402, 15] width 36 height 31
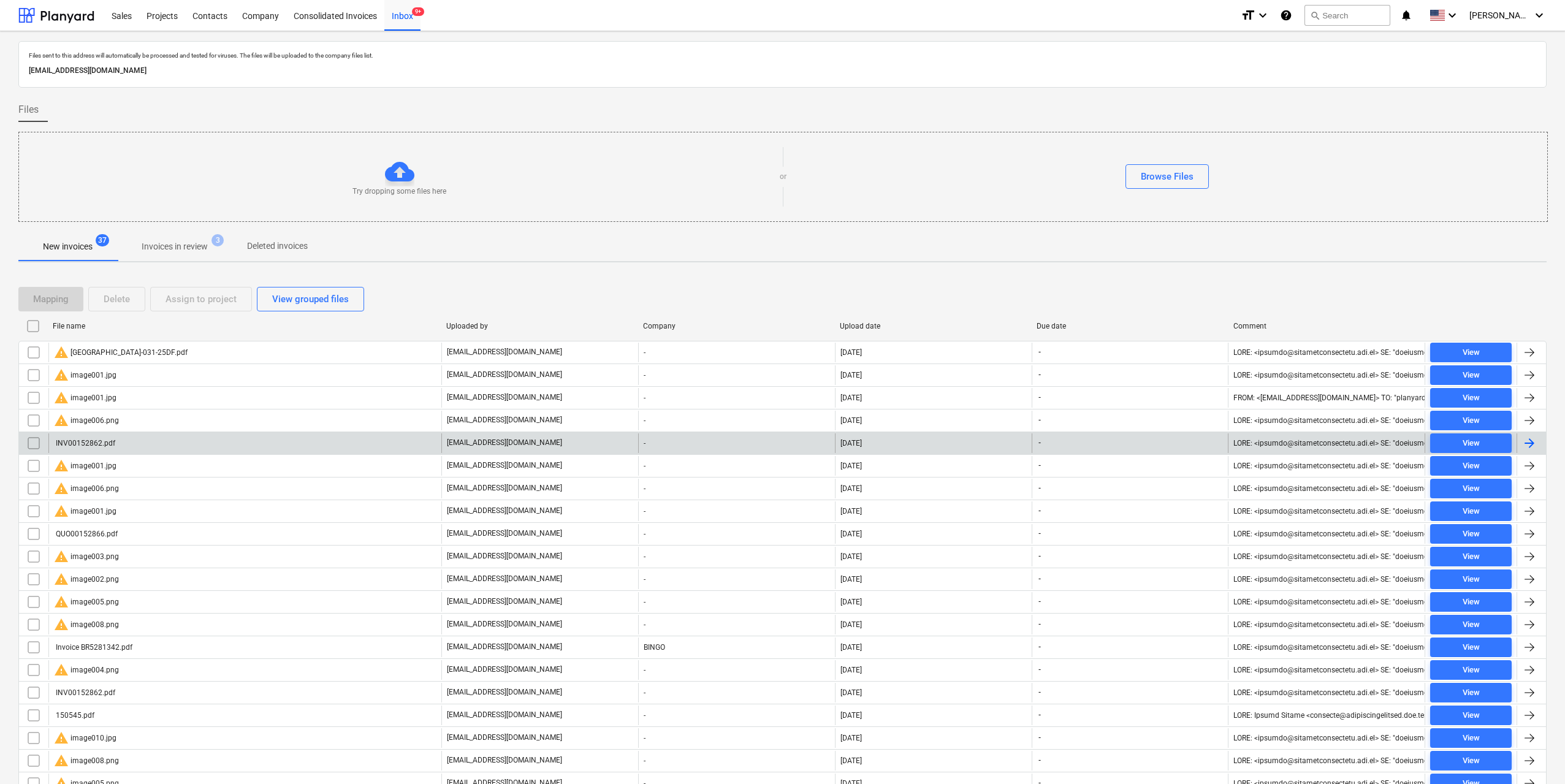
click at [110, 443] on div "INV00152862.pdf" at bounding box center [84, 442] width 61 height 8
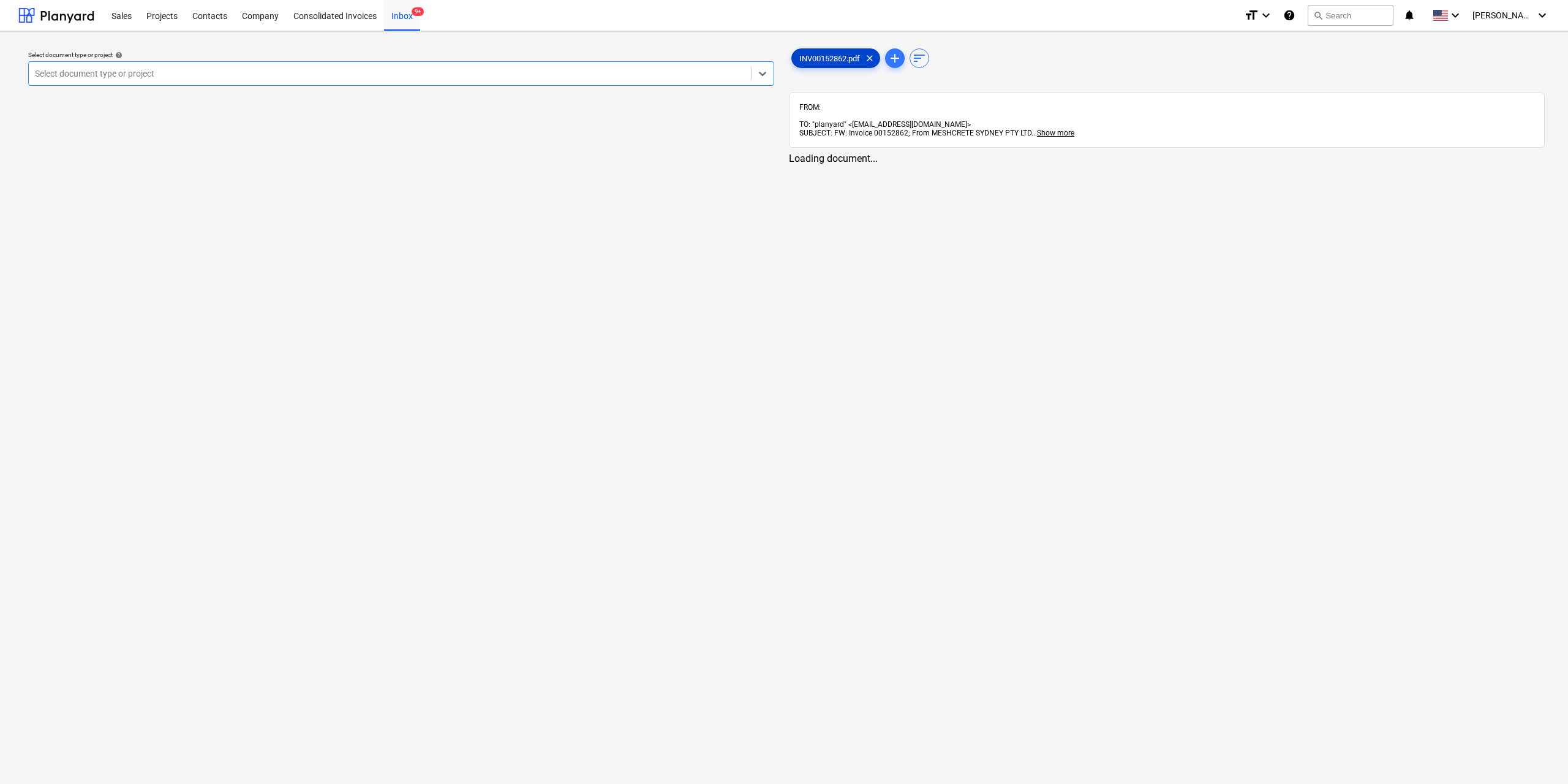
click at [810, 58] on span "INV00152862.pdf" at bounding box center [829, 58] width 76 height 9
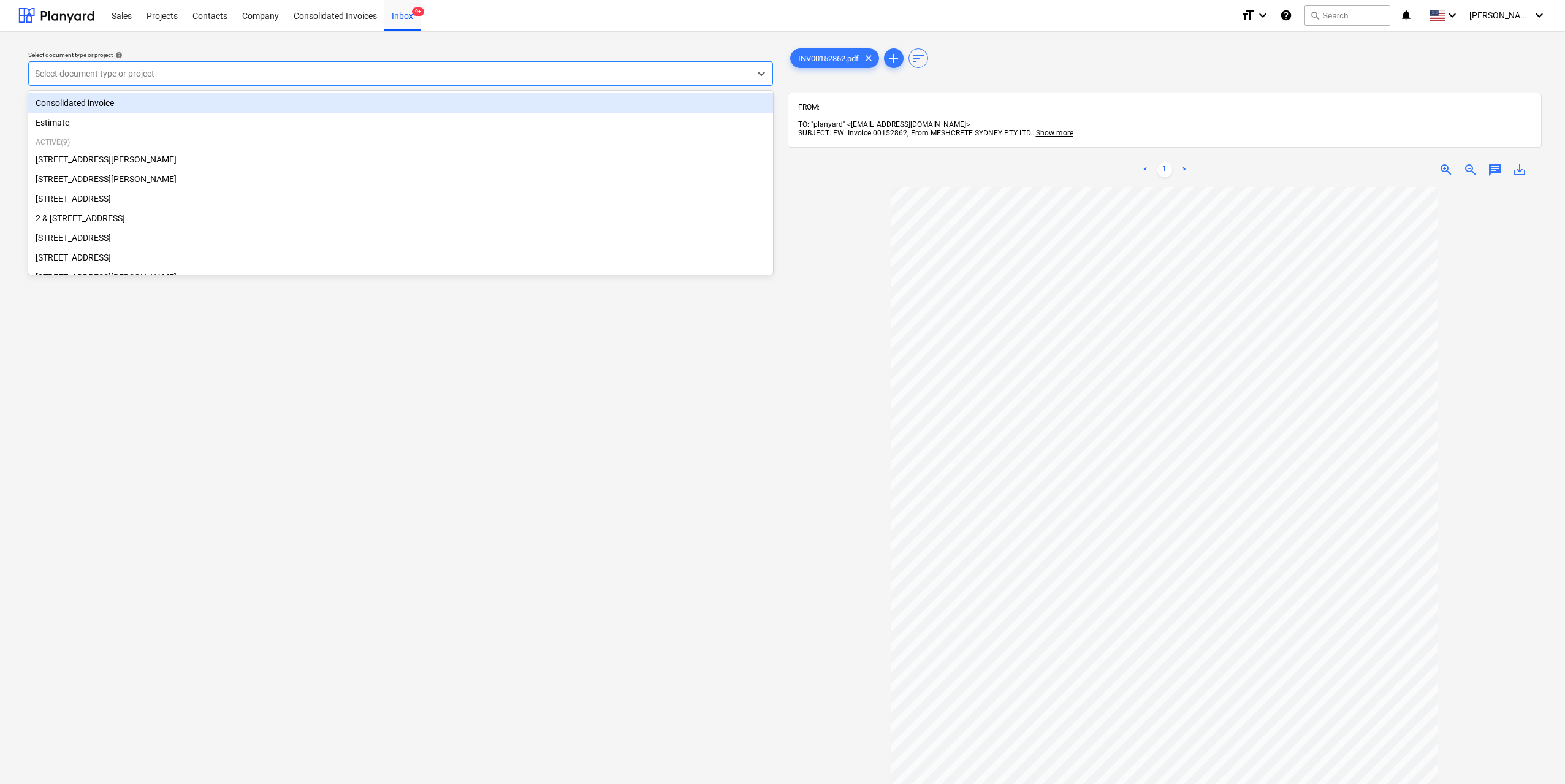
click at [542, 67] on div "Select document type or project" at bounding box center [389, 73] width 721 height 17
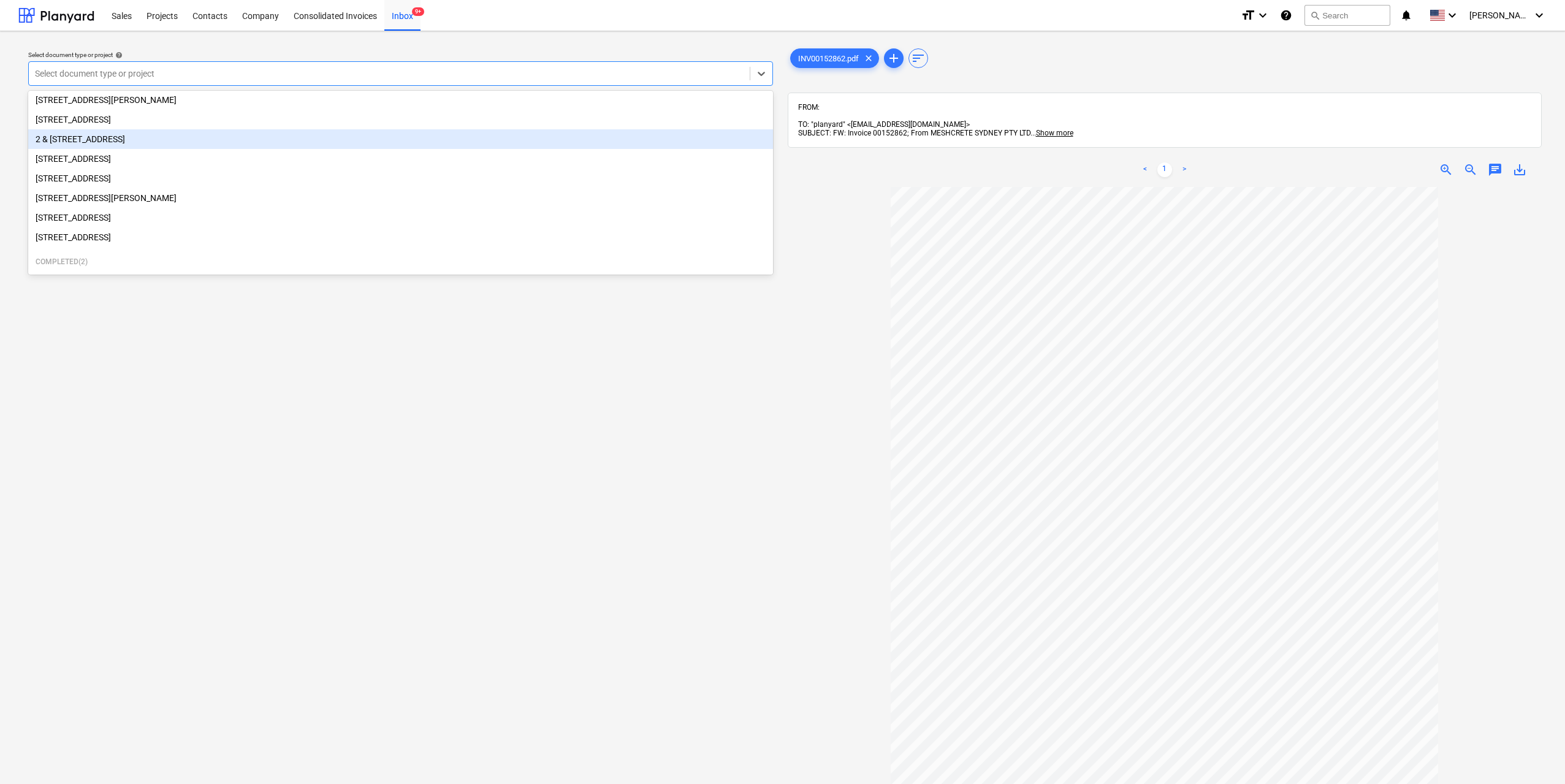
scroll to position [128, 0]
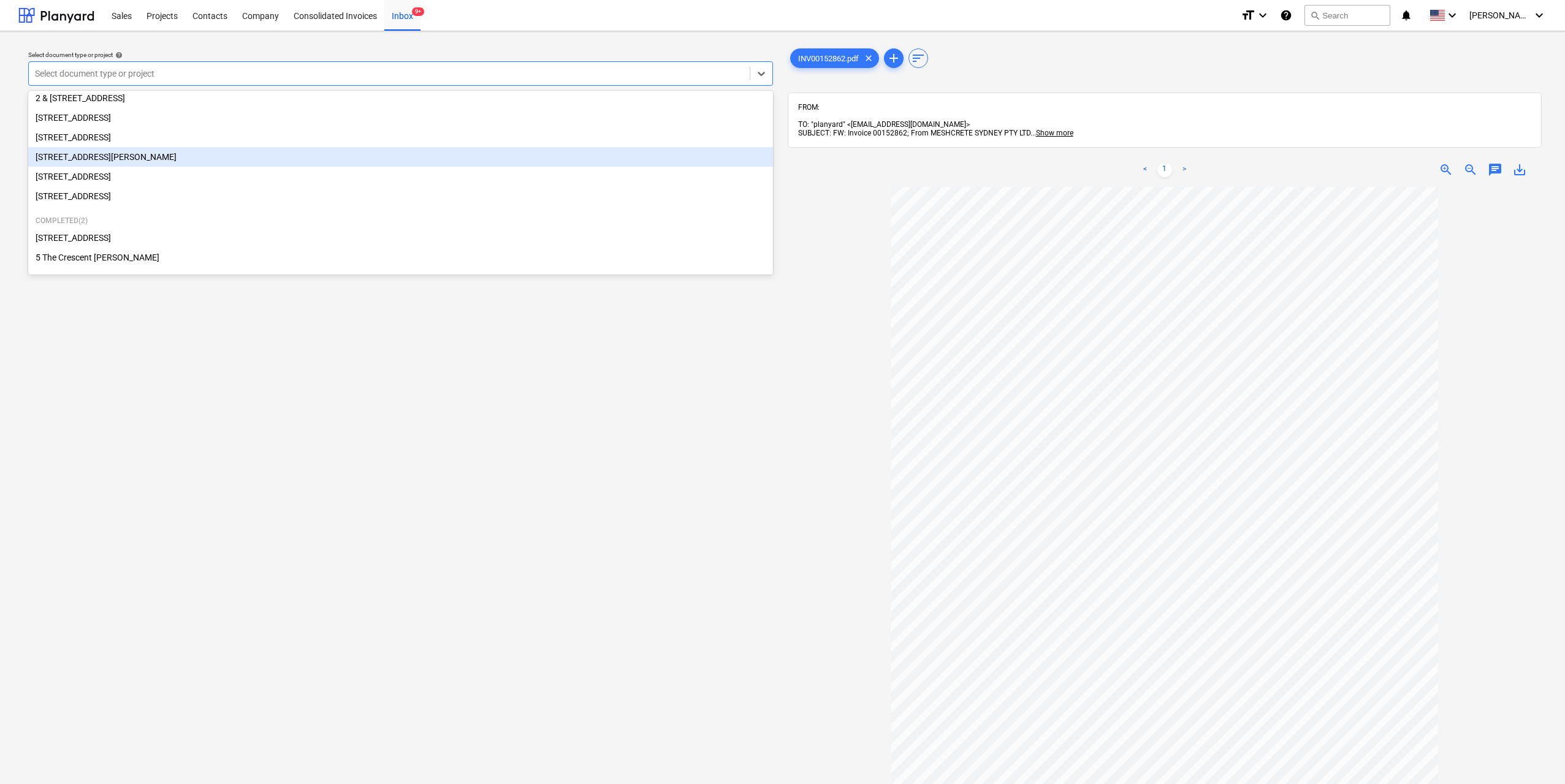
click at [150, 160] on div "[STREET_ADDRESS][PERSON_NAME]" at bounding box center [400, 157] width 745 height 20
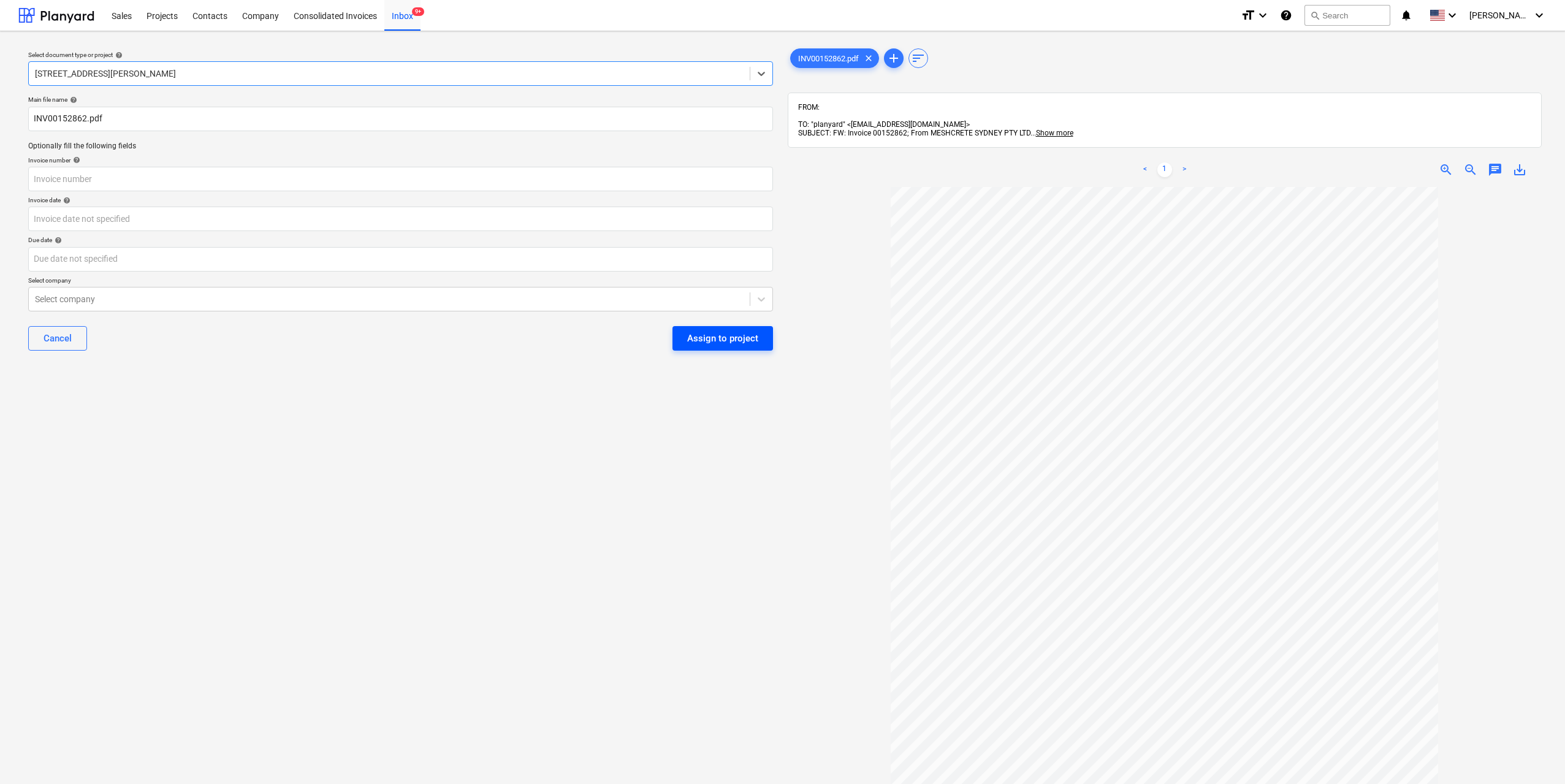
click at [742, 346] on div "Assign to project" at bounding box center [723, 337] width 71 height 15
